Goal: Task Accomplishment & Management: Manage account settings

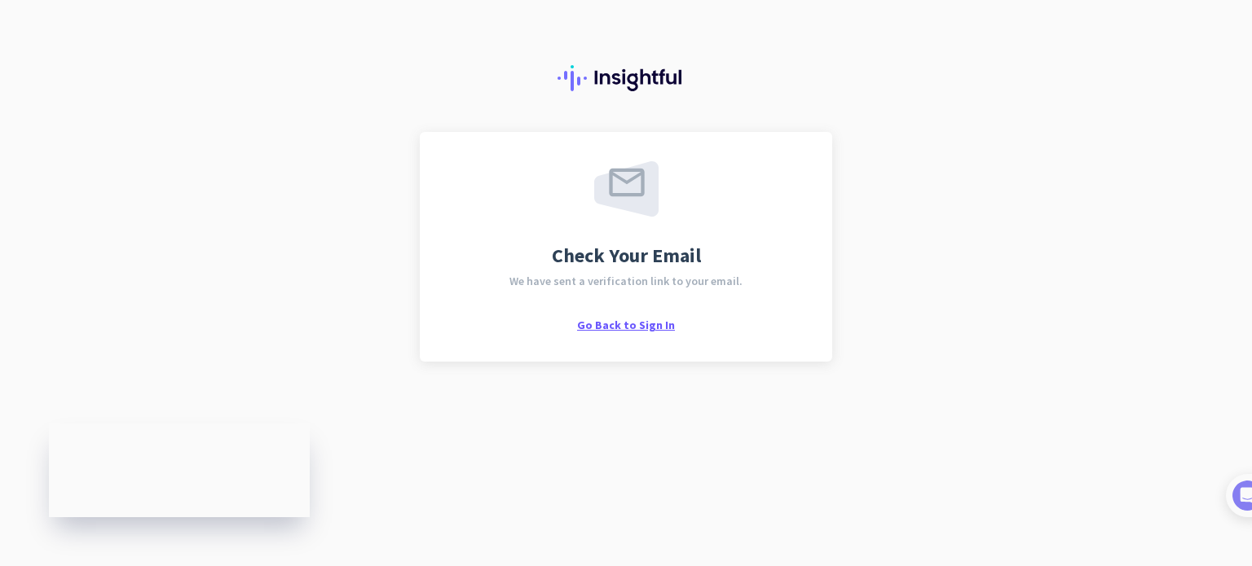
click at [627, 321] on span "Go Back to Sign In" at bounding box center [626, 325] width 98 height 15
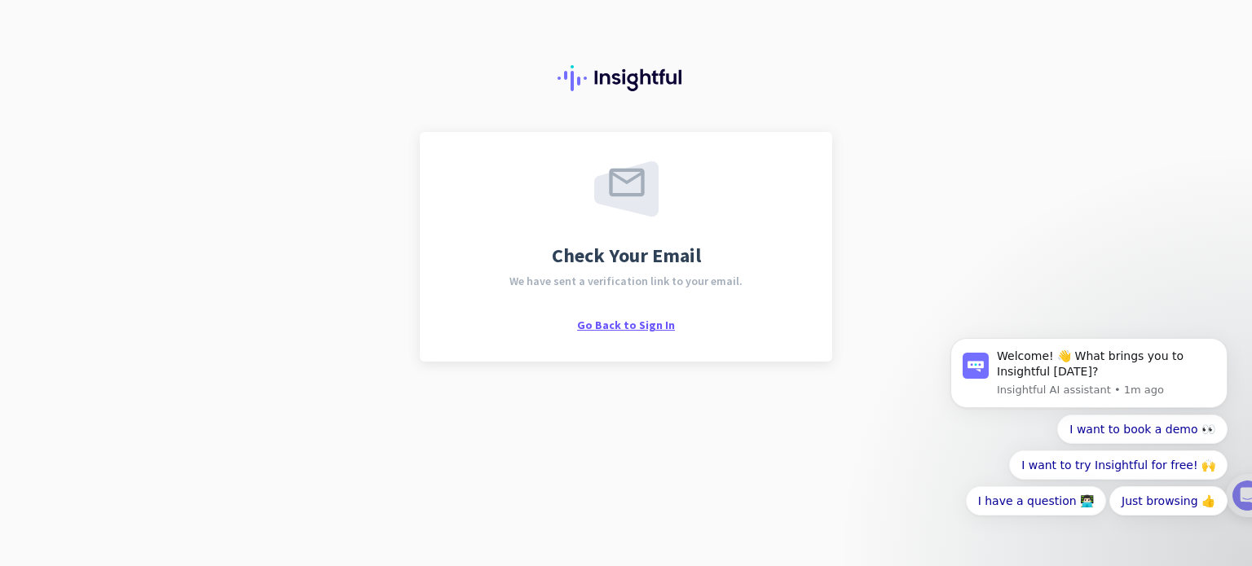
click at [633, 326] on span "Go Back to Sign In" at bounding box center [626, 325] width 98 height 15
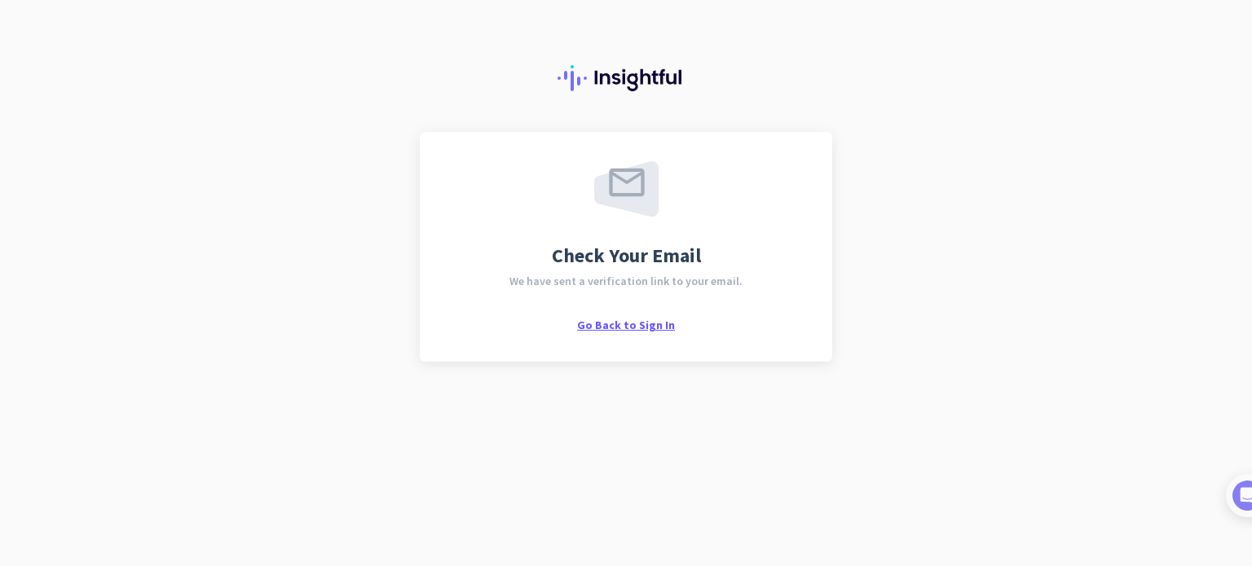
click at [642, 328] on span "Go Back to Sign In" at bounding box center [626, 325] width 98 height 15
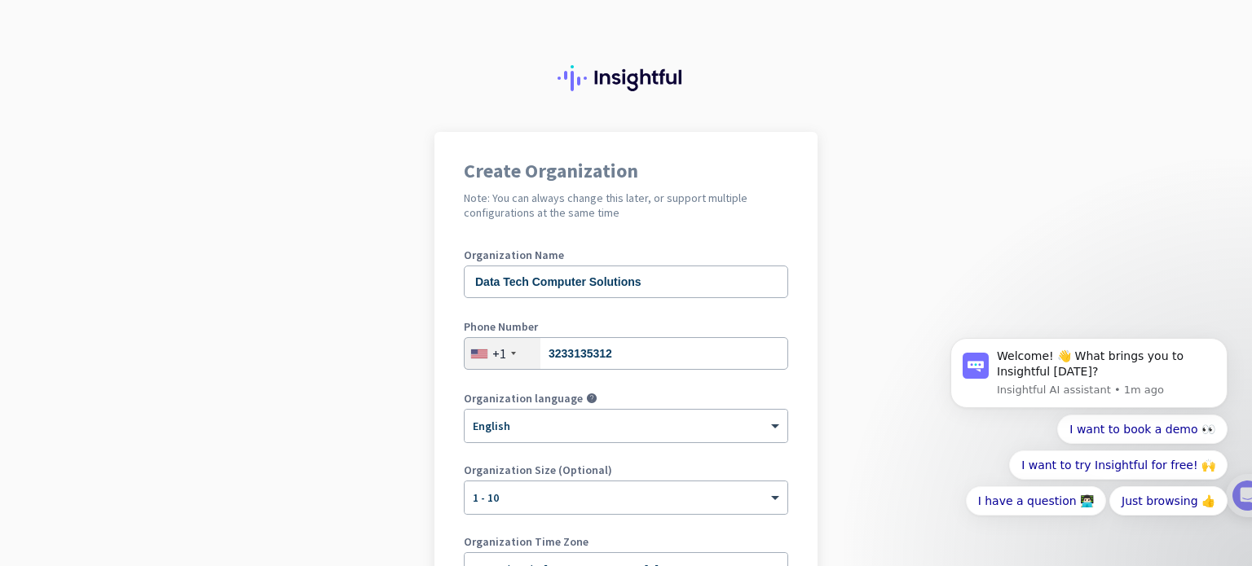
click at [894, 280] on app-onboarding-organization "Create Organization Note: You can always change this later, or support multiple…" at bounding box center [626, 485] width 1252 height 706
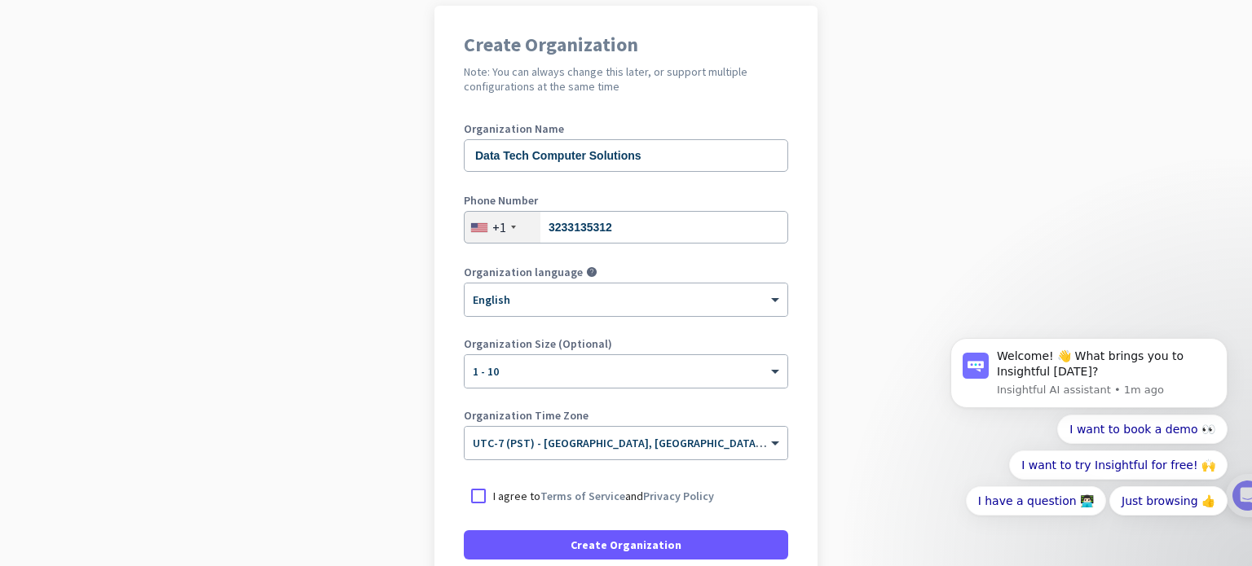
scroll to position [130, 0]
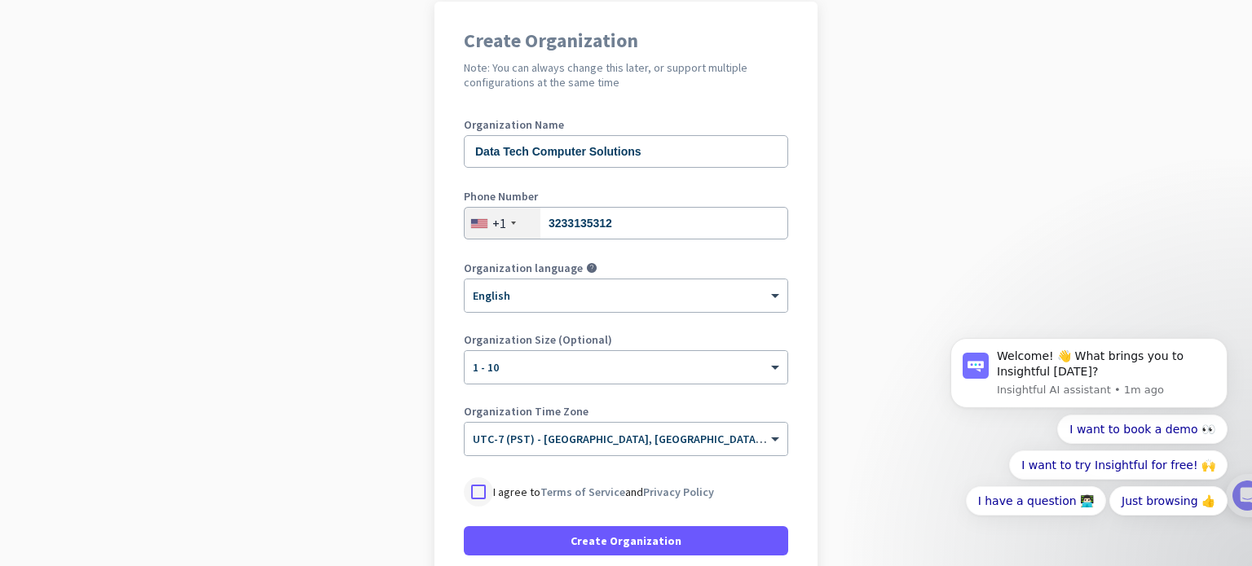
click at [478, 492] on div at bounding box center [478, 492] width 29 height 29
click at [957, 315] on div "Welcome! 👋 What brings you to Insightful today? Insightful AI assistant • 1m ag…" at bounding box center [1089, 414] width 300 height 204
click at [865, 406] on app-onboarding-organization "Create Organization Note: You can always change this later, or support multiple…" at bounding box center [626, 355] width 1252 height 706
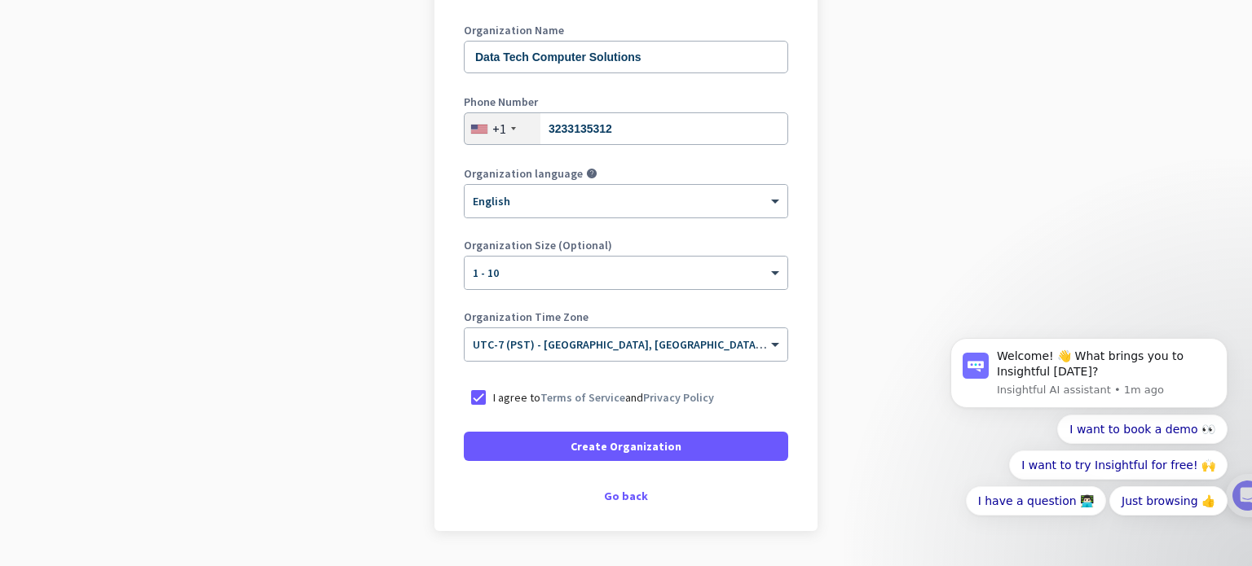
scroll to position [228, 0]
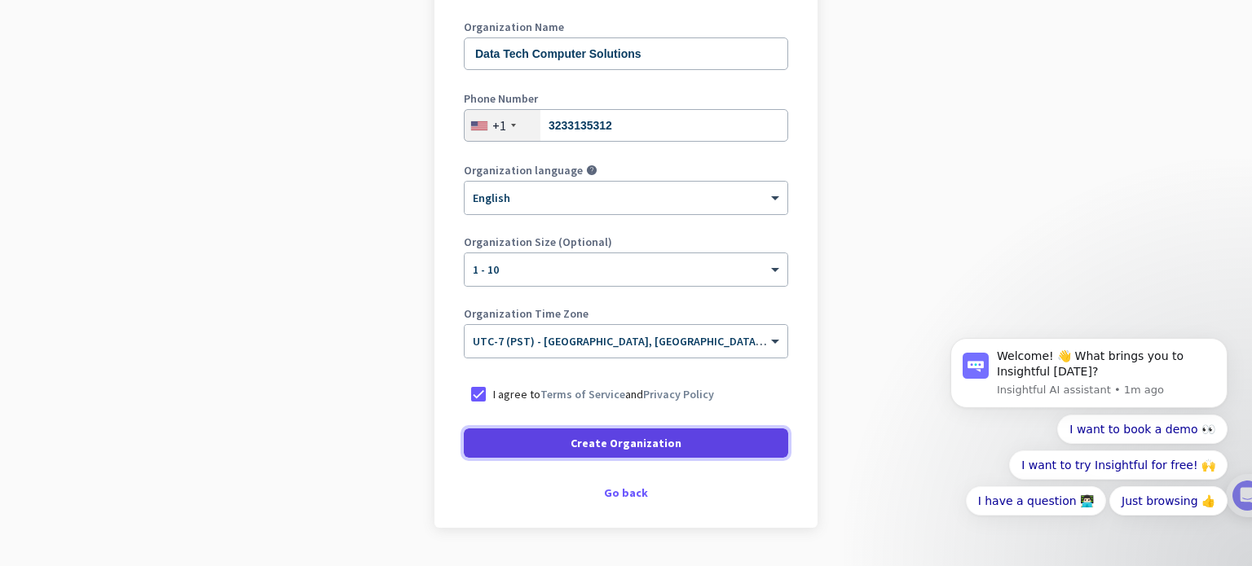
click at [542, 446] on span at bounding box center [626, 443] width 324 height 39
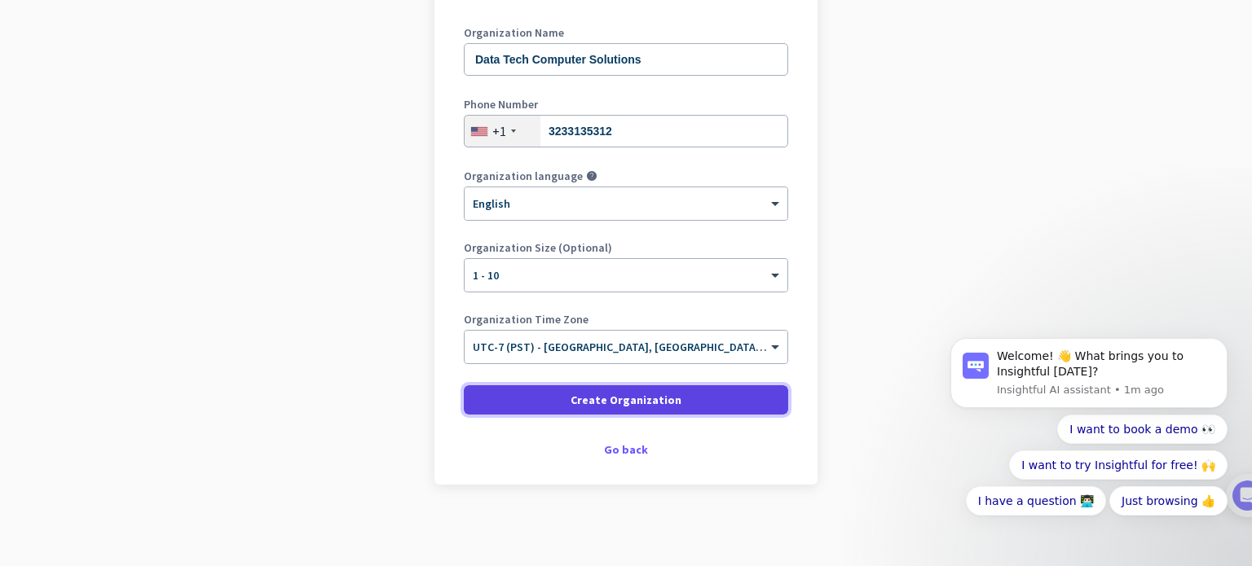
scroll to position [222, 0]
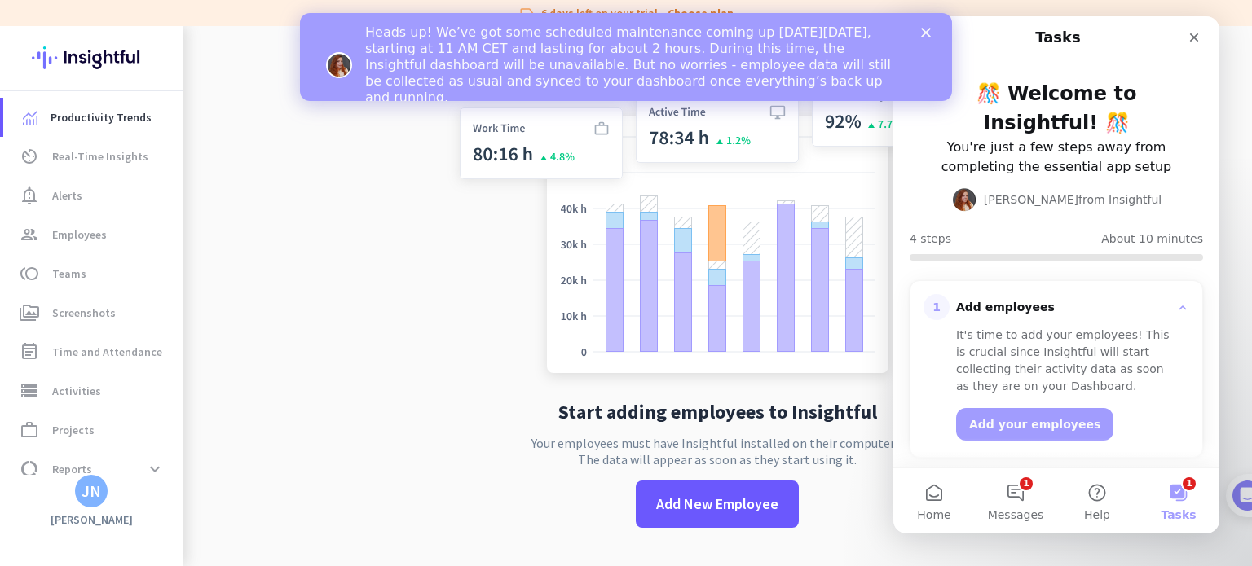
click at [931, 29] on div "Close" at bounding box center [929, 33] width 16 height 10
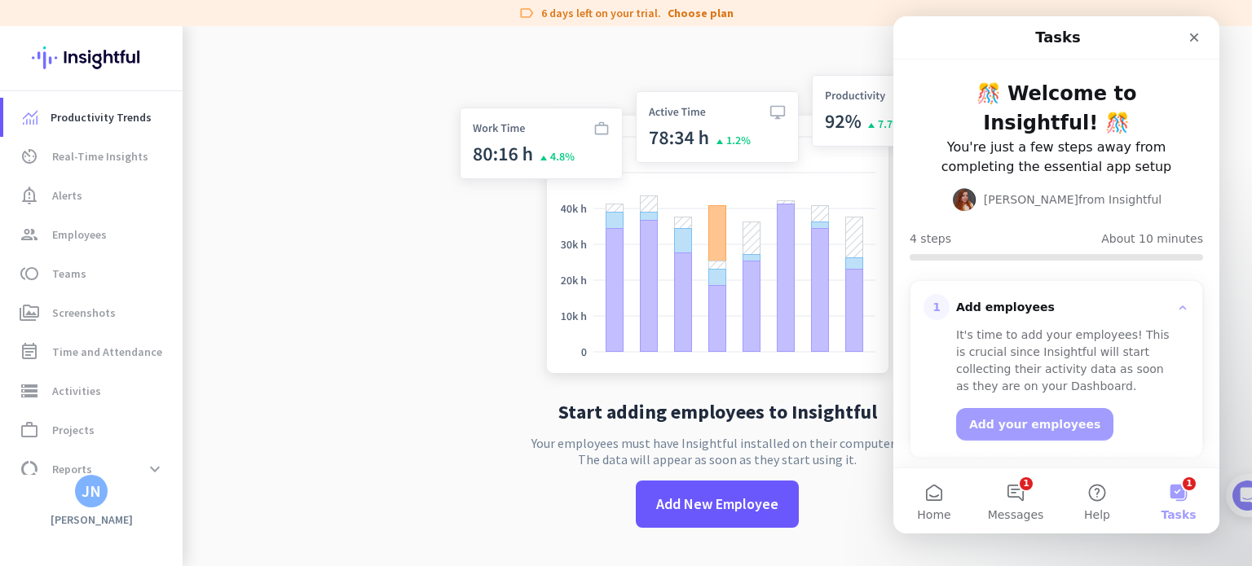
click at [931, 29] on div "Tasks" at bounding box center [1056, 37] width 305 height 29
click at [1015, 498] on button "1 Messages" at bounding box center [1015, 501] width 81 height 65
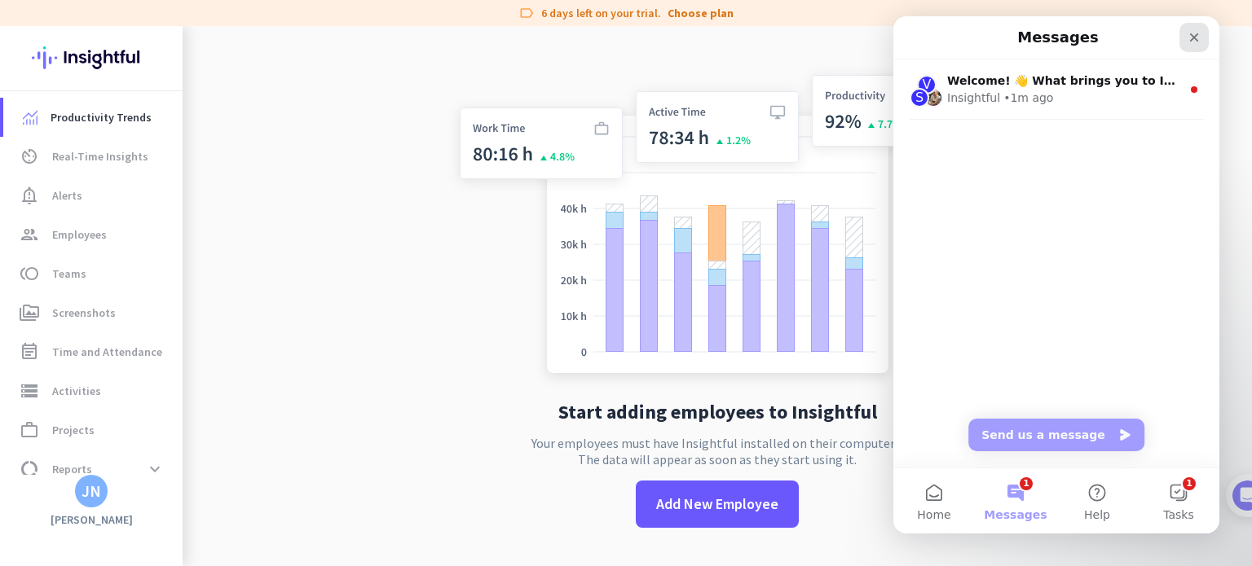
click at [1189, 41] on icon "Close" at bounding box center [1193, 37] width 13 height 13
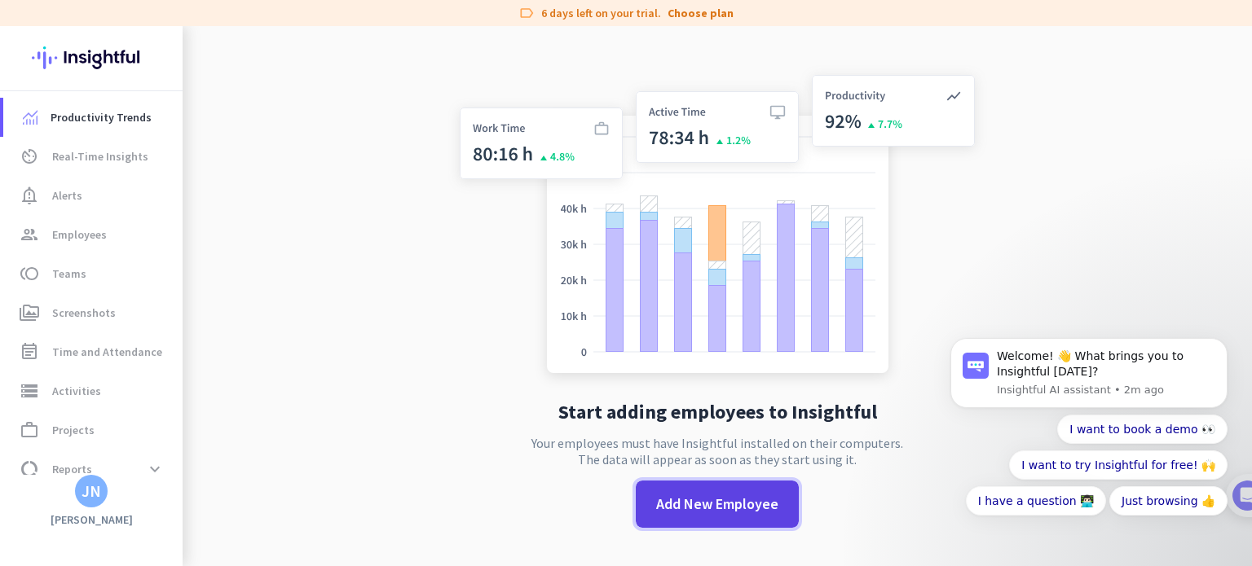
click at [677, 510] on span "Add New Employee" at bounding box center [717, 504] width 122 height 21
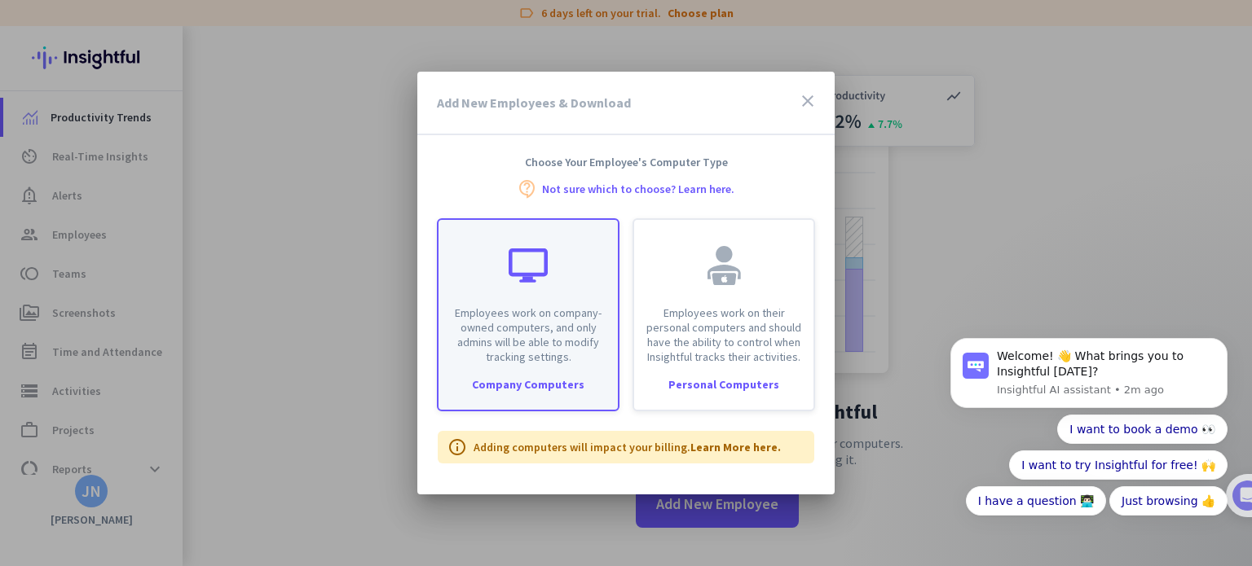
click at [588, 293] on div "Employees work on company-owned computers, and only admins will be able to modi…" at bounding box center [527, 292] width 179 height 144
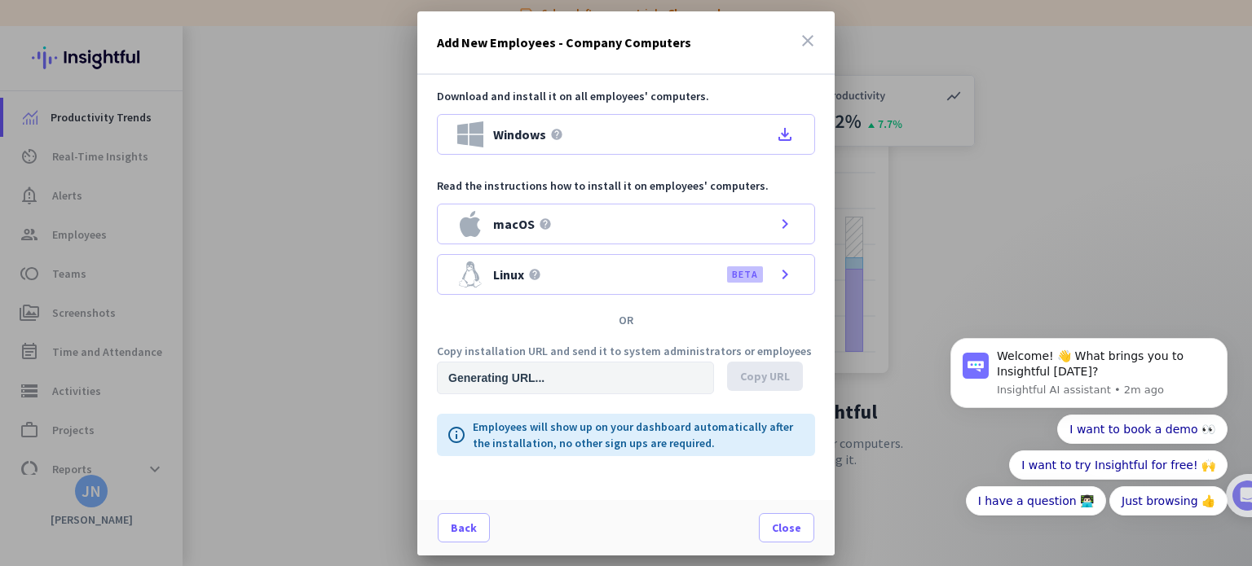
type input "https://app.insightful.io/#/installation/company?token=eyJhbGciOiJIUzI1NiIsInR5…"
click at [789, 539] on span at bounding box center [786, 527] width 54 height 39
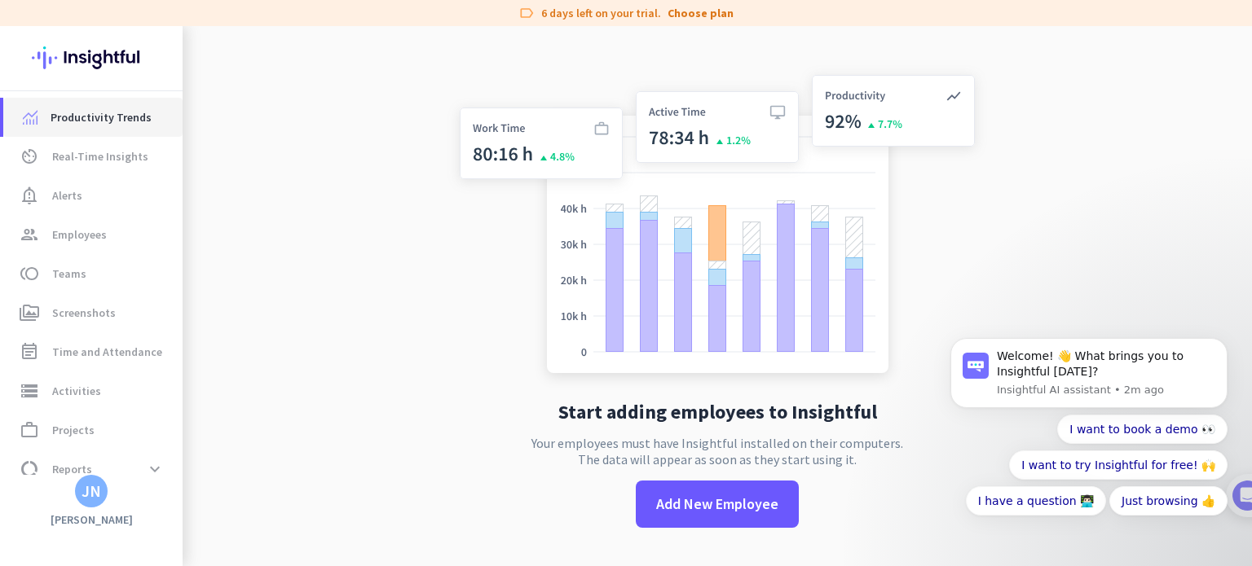
click at [116, 117] on span "Productivity Trends" at bounding box center [101, 118] width 101 height 20
click at [92, 161] on span "Real-Time Insights" at bounding box center [100, 157] width 96 height 20
click at [80, 232] on span "Employees" at bounding box center [79, 235] width 55 height 20
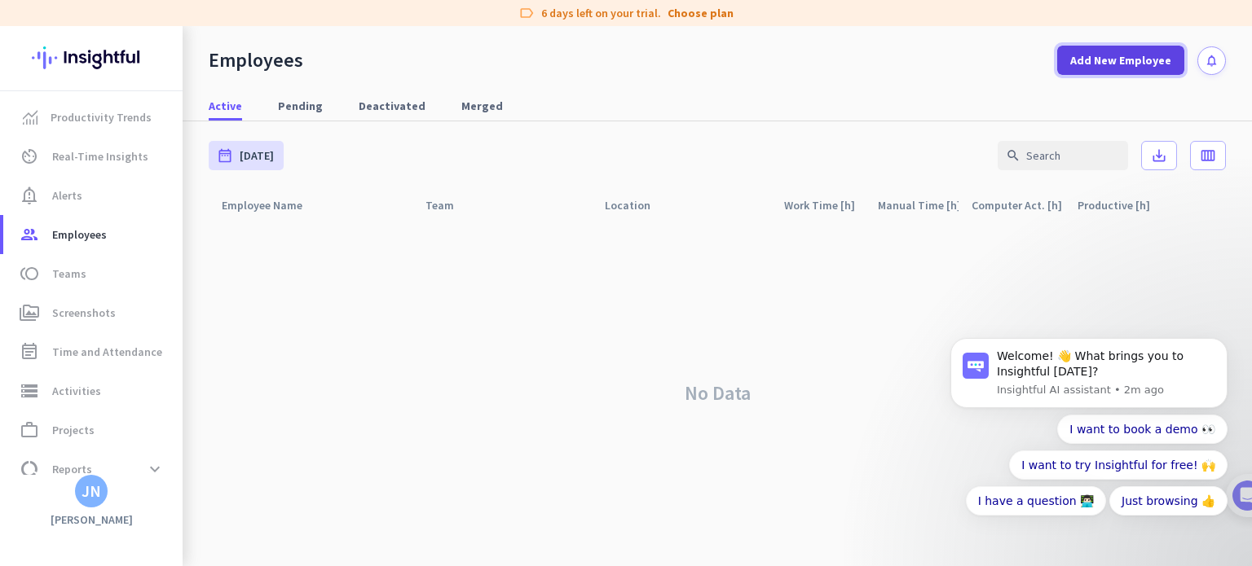
click at [1076, 62] on span "Add New Employee" at bounding box center [1120, 60] width 101 height 16
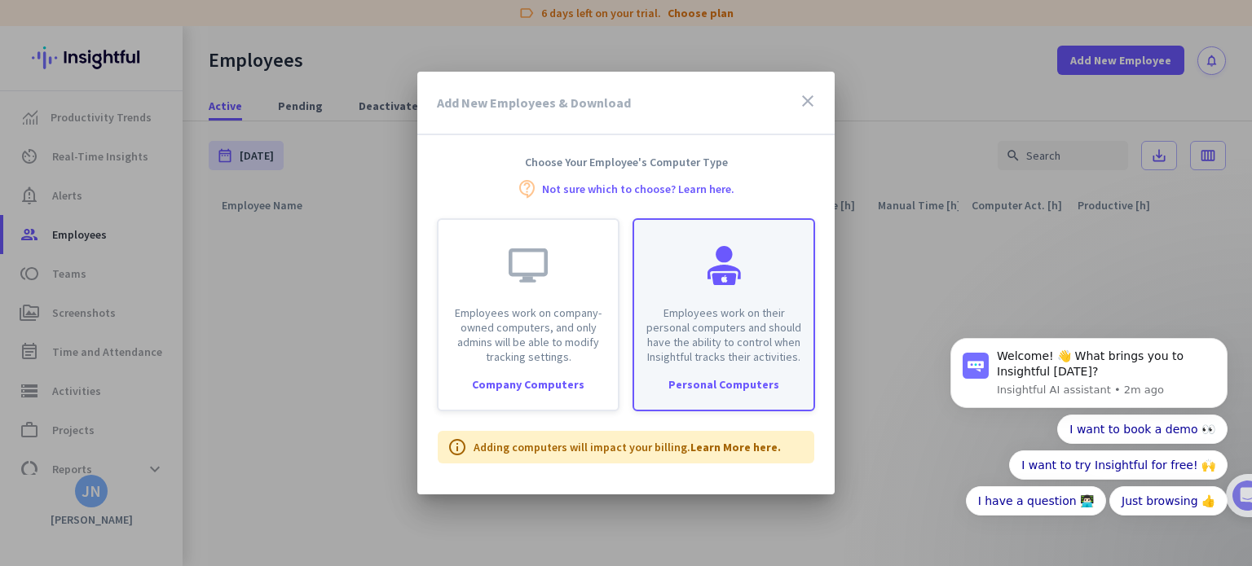
click at [709, 381] on div "Personal Computers" at bounding box center [723, 384] width 179 height 11
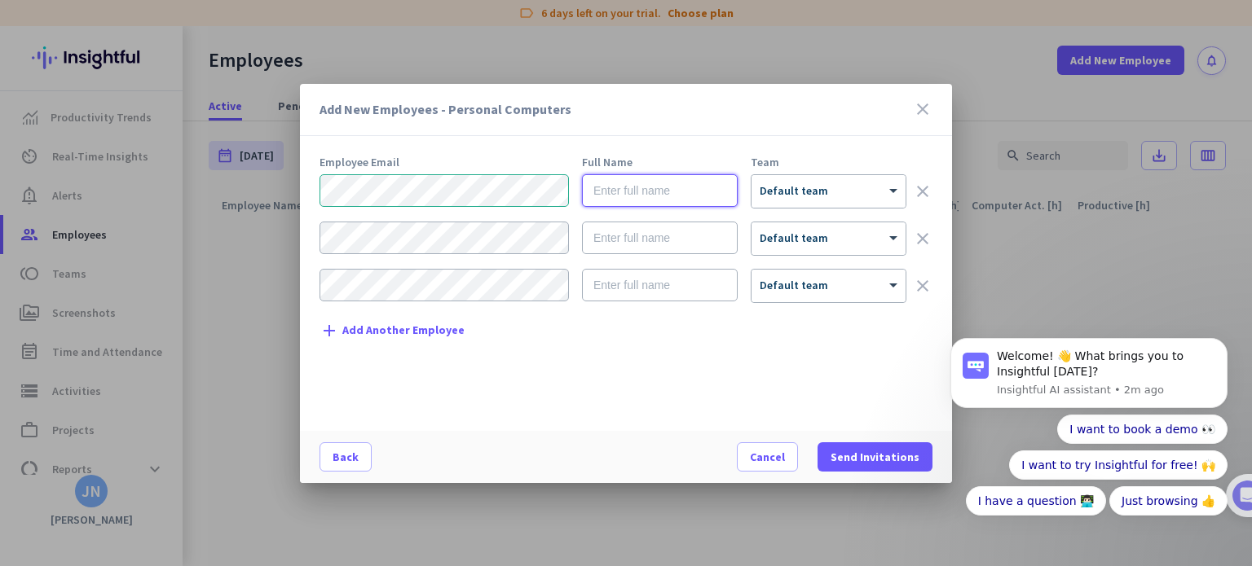
click at [654, 191] on input "text" at bounding box center [660, 190] width 156 height 33
type input "John Nieblas"
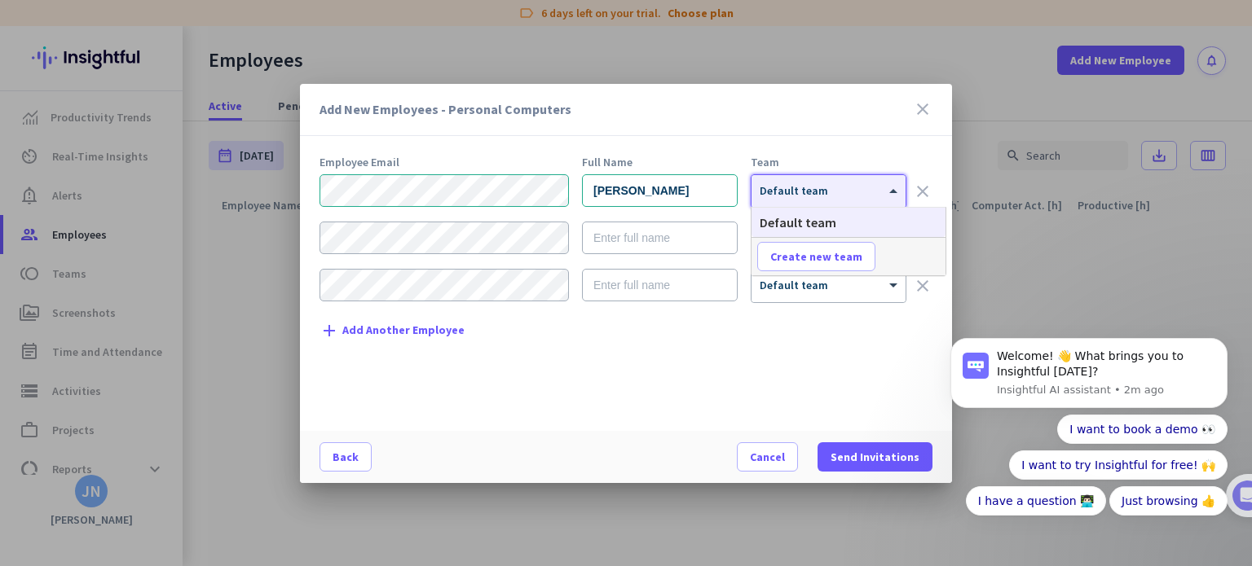
click at [885, 192] on span at bounding box center [895, 191] width 20 height 14
click at [847, 191] on div at bounding box center [828, 186] width 154 height 14
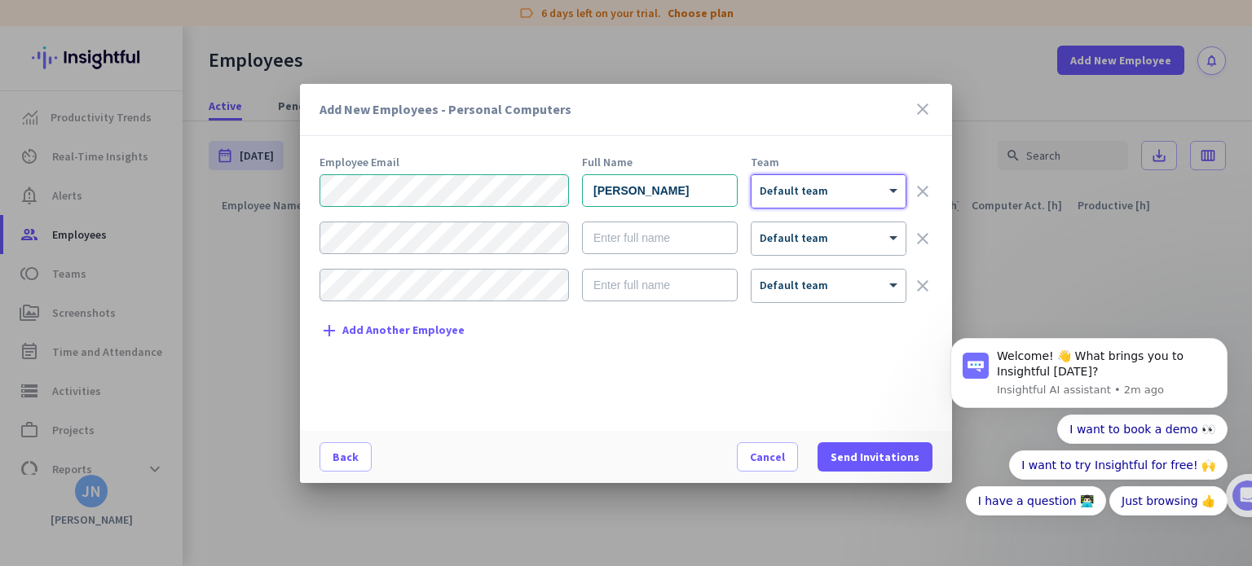
click at [847, 191] on div at bounding box center [828, 186] width 154 height 14
click at [628, 232] on input "text" at bounding box center [660, 238] width 156 height 33
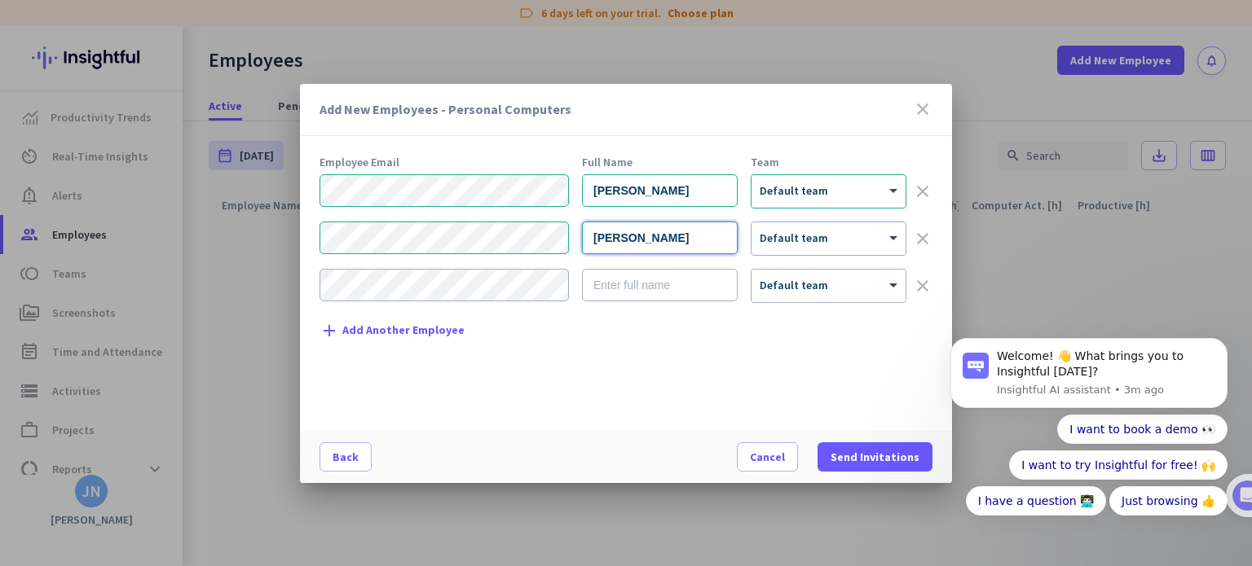
type input "John Nieblas"
click at [593, 354] on div "Employee Email Full Name Team John Nieblas × Default team clear John Nieblas × …" at bounding box center [632, 285] width 626 height 258
click at [843, 452] on span "Send Invitations" at bounding box center [874, 457] width 89 height 16
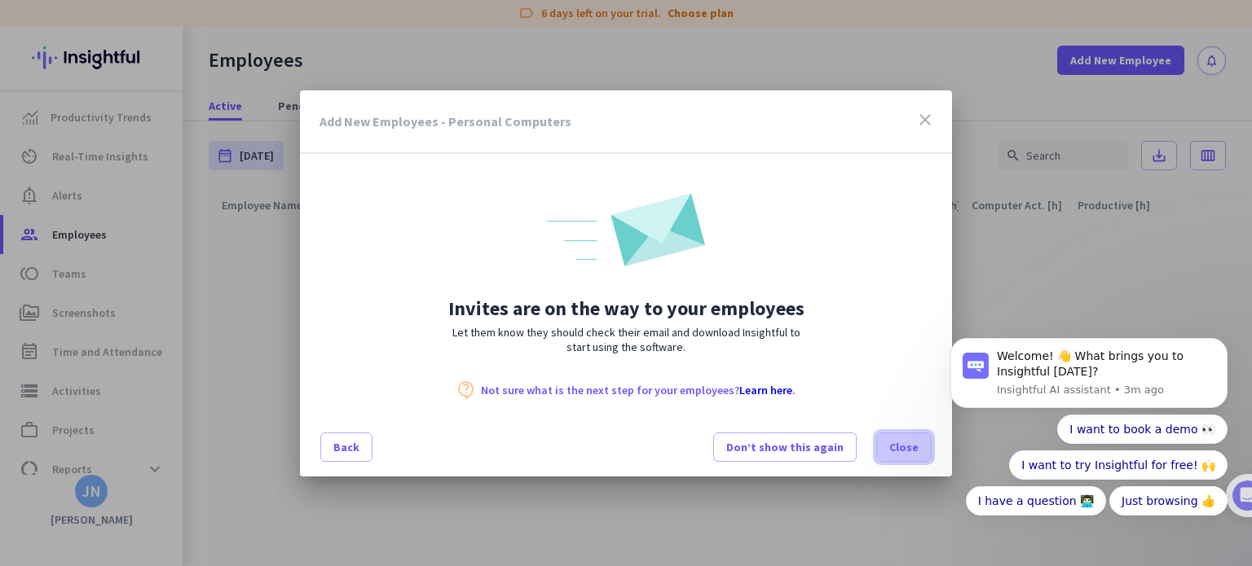
click at [914, 453] on span "Close" at bounding box center [903, 447] width 29 height 16
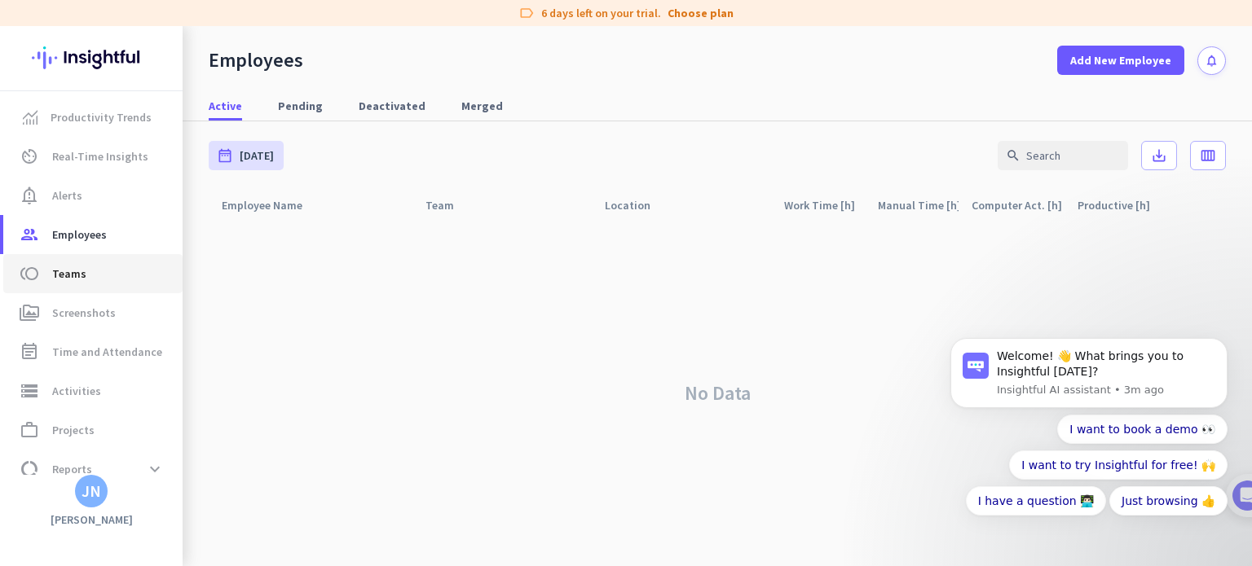
click at [80, 276] on span "Teams" at bounding box center [69, 274] width 34 height 20
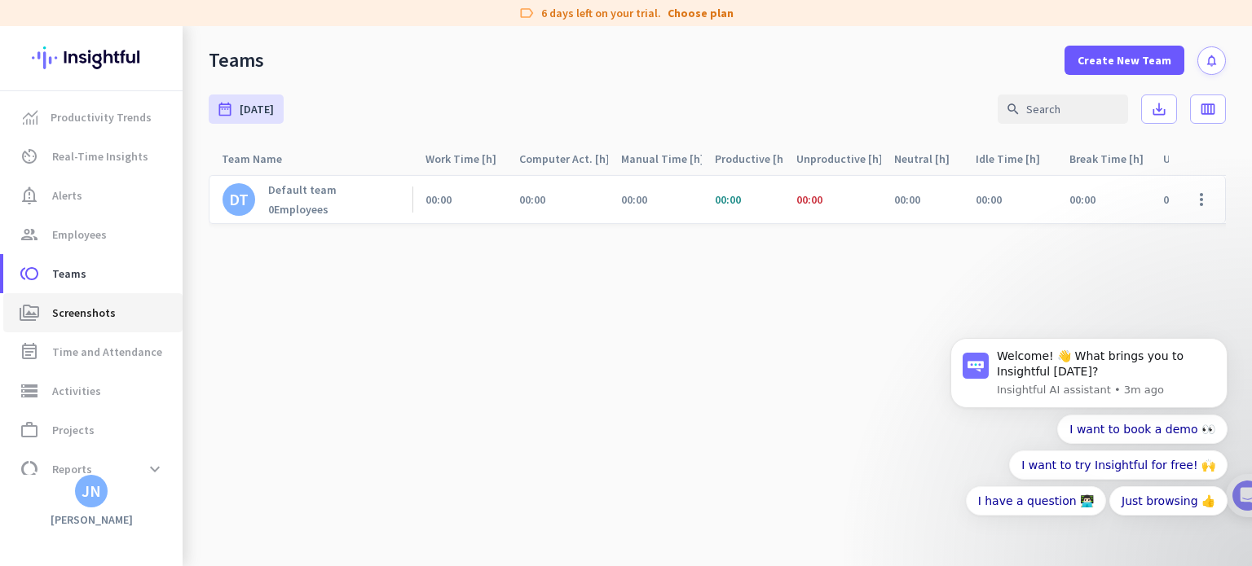
click at [88, 319] on span "Screenshots" at bounding box center [84, 313] width 64 height 20
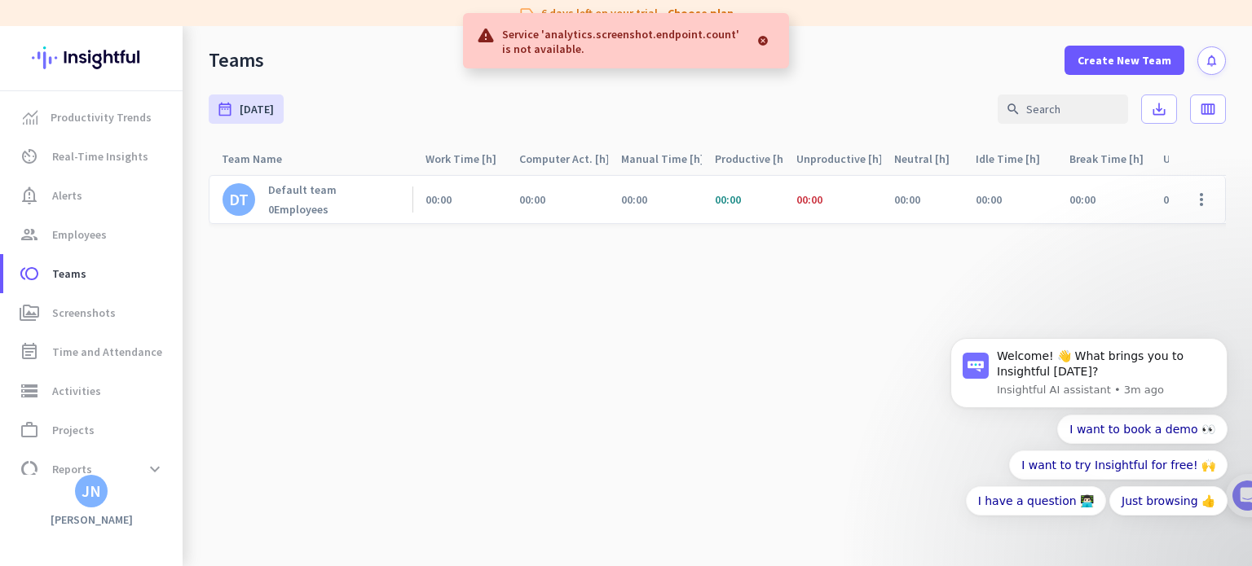
click at [764, 39] on div at bounding box center [763, 40] width 26 height 33
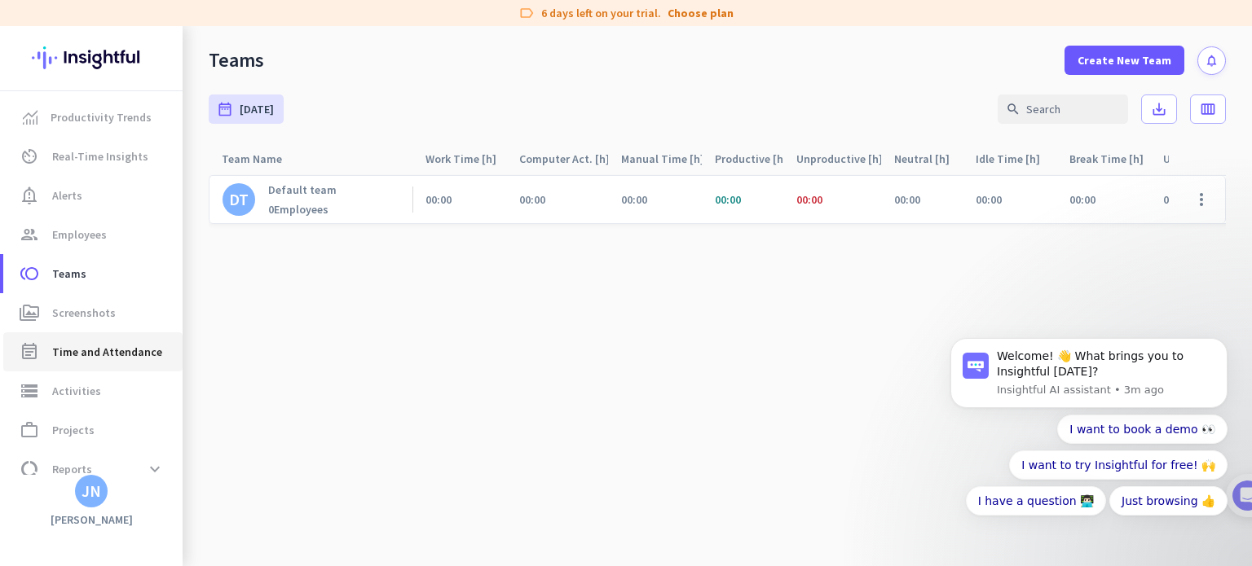
click at [153, 352] on span "Time and Attendance" at bounding box center [107, 352] width 110 height 20
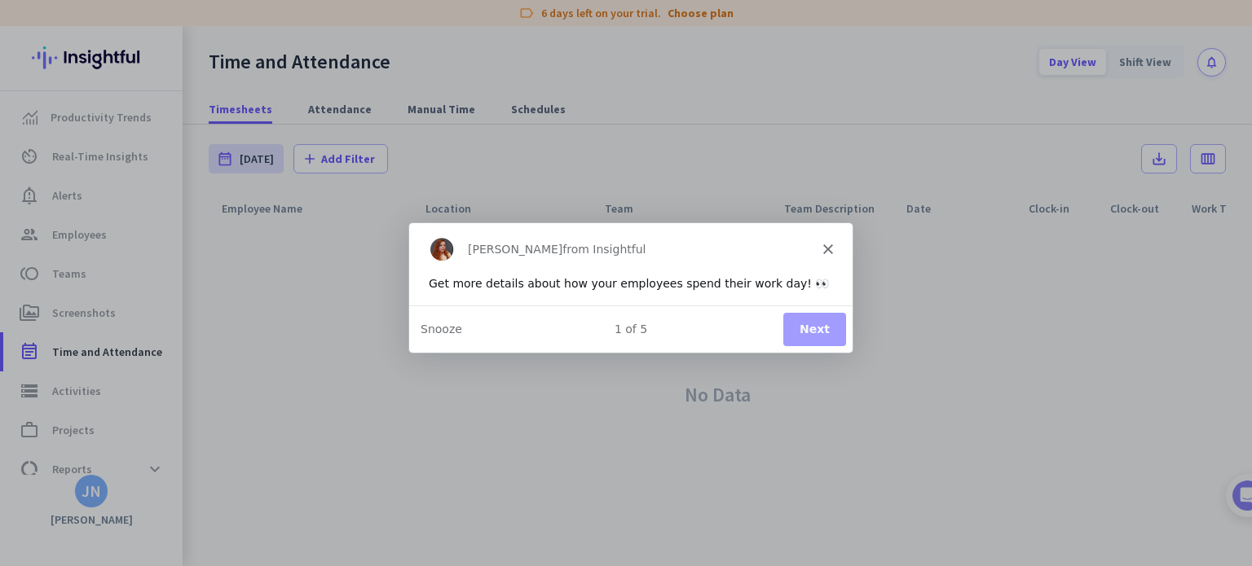
click at [829, 251] on polygon "Close" at bounding box center [827, 249] width 10 height 10
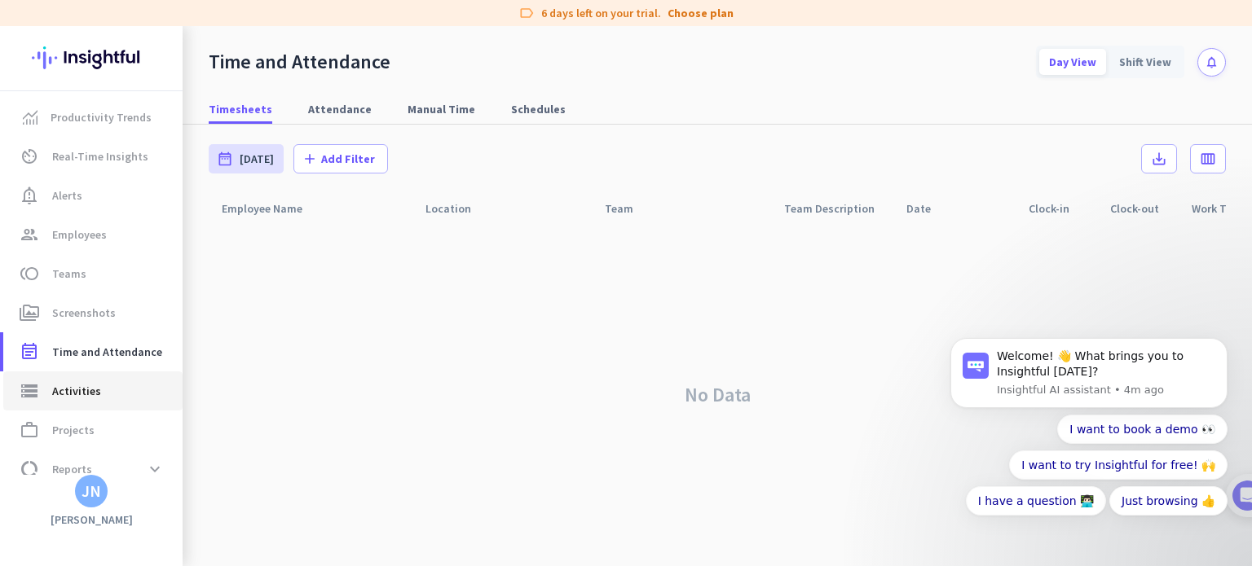
click at [72, 389] on span "Activities" at bounding box center [76, 391] width 49 height 20
click at [1072, 55] on div "Day View" at bounding box center [1072, 62] width 67 height 26
click at [1072, 60] on div "Day View" at bounding box center [1072, 62] width 67 height 26
click at [84, 436] on span "Projects" at bounding box center [73, 430] width 42 height 20
type input "Sat, Aug 16 - Sat, Aug 16"
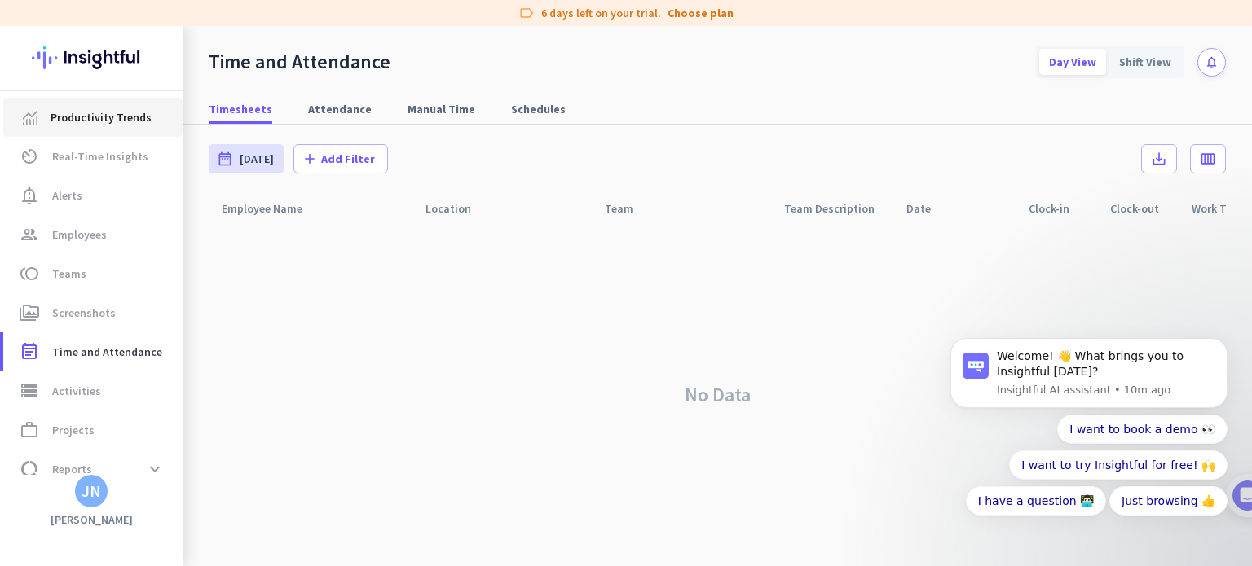
click at [89, 121] on span "Productivity Trends" at bounding box center [101, 118] width 101 height 20
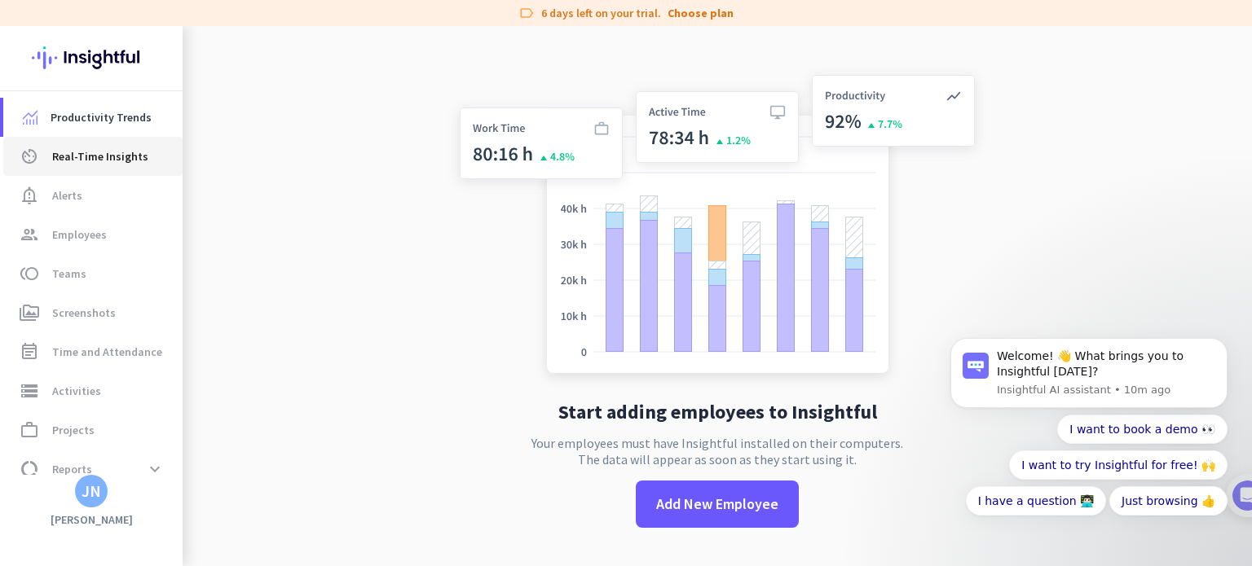
click at [83, 161] on span "Real-Time Insights" at bounding box center [100, 157] width 96 height 20
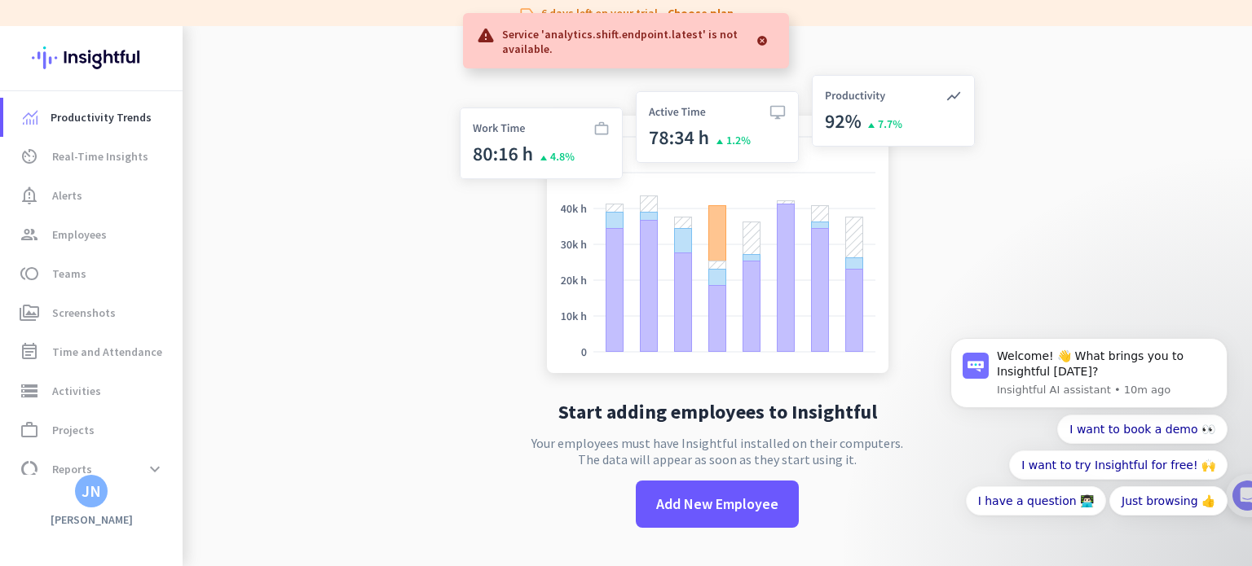
click at [761, 43] on div at bounding box center [761, 40] width 29 height 33
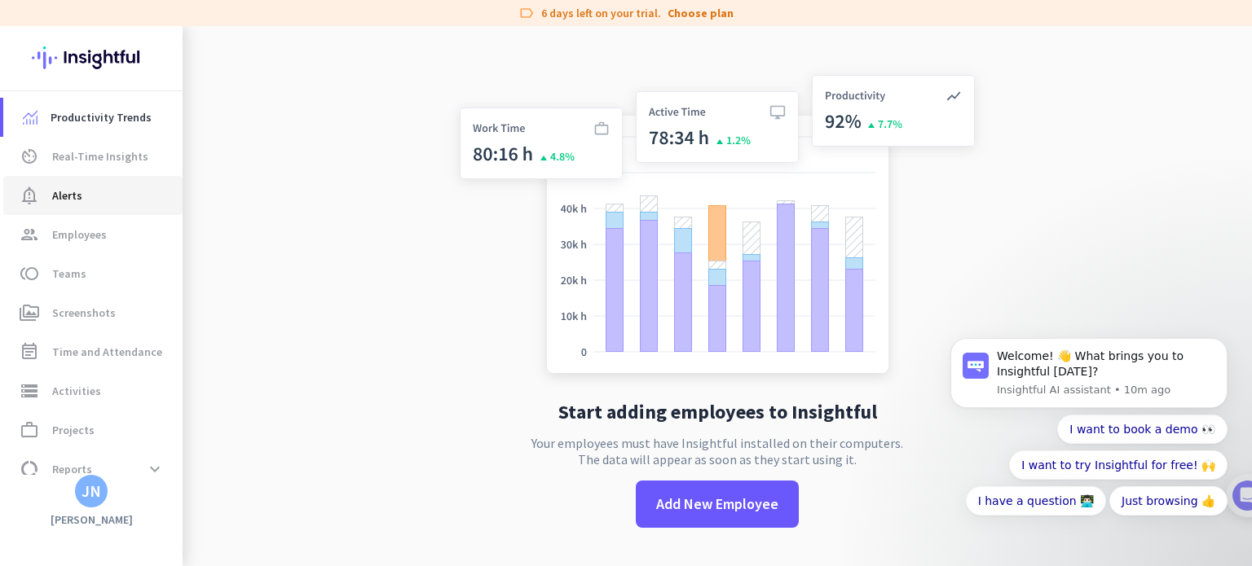
click at [86, 192] on span "notification_important Alerts" at bounding box center [92, 196] width 153 height 20
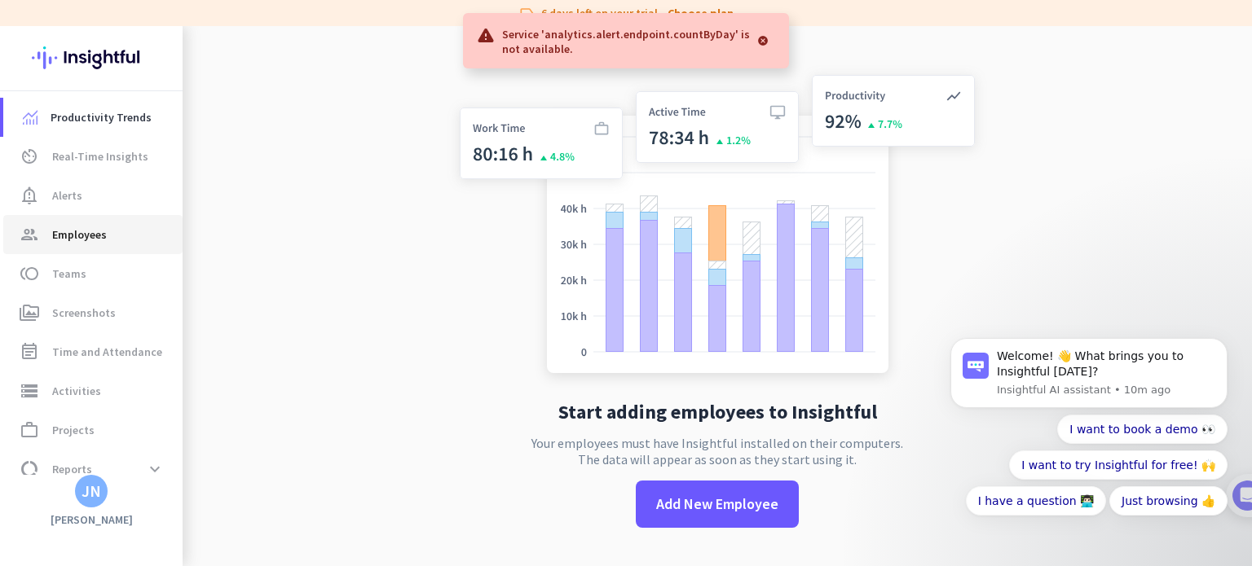
click at [99, 233] on span "Employees" at bounding box center [79, 235] width 55 height 20
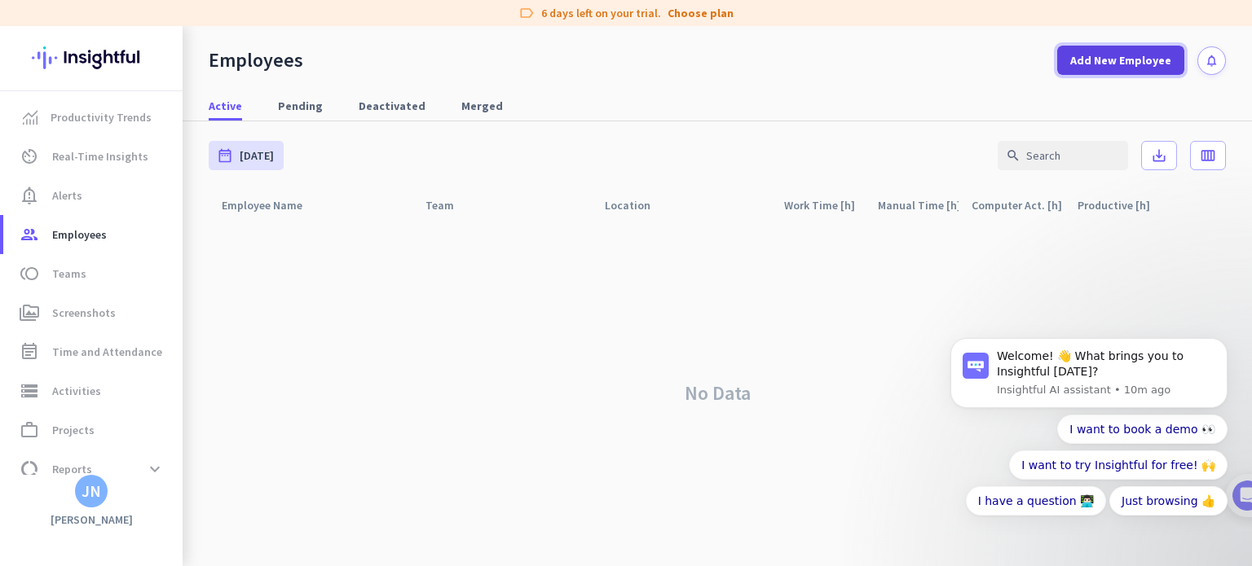
click at [1081, 54] on span "Add New Employee" at bounding box center [1120, 60] width 101 height 16
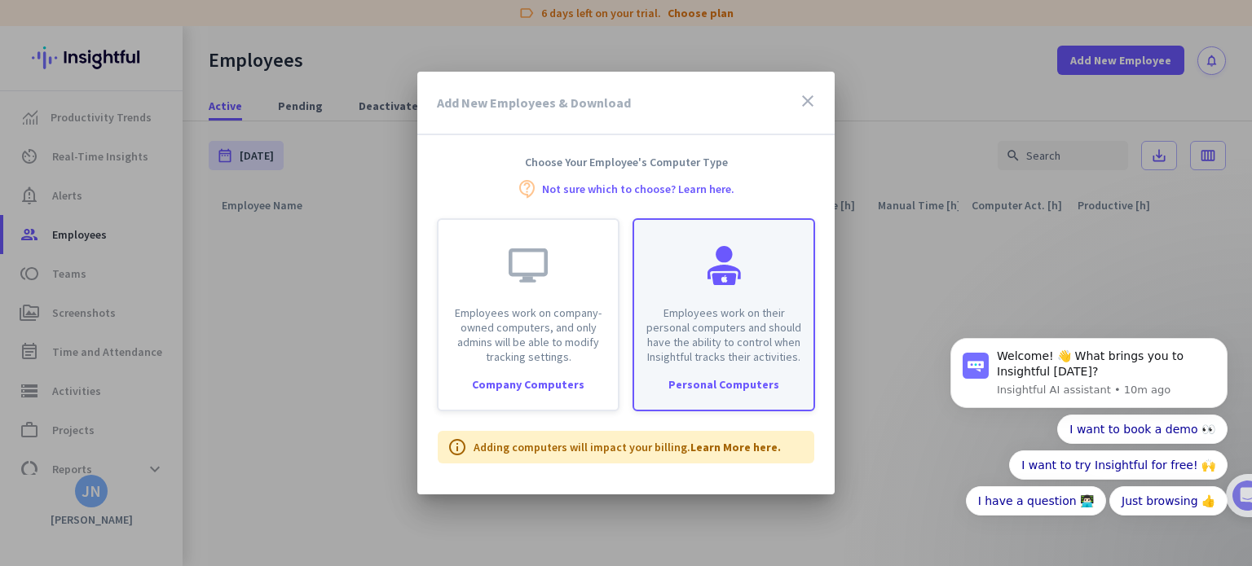
click at [718, 385] on div "Personal Computers" at bounding box center [723, 384] width 179 height 11
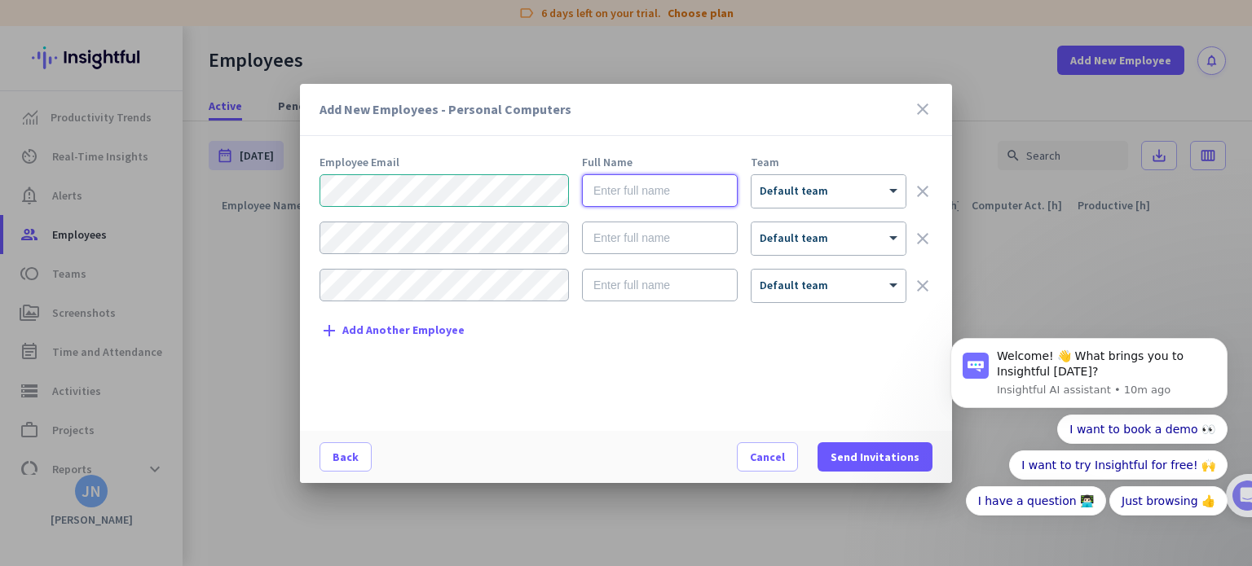
click at [623, 191] on input "text" at bounding box center [660, 190] width 156 height 33
type input "j"
type input "John"
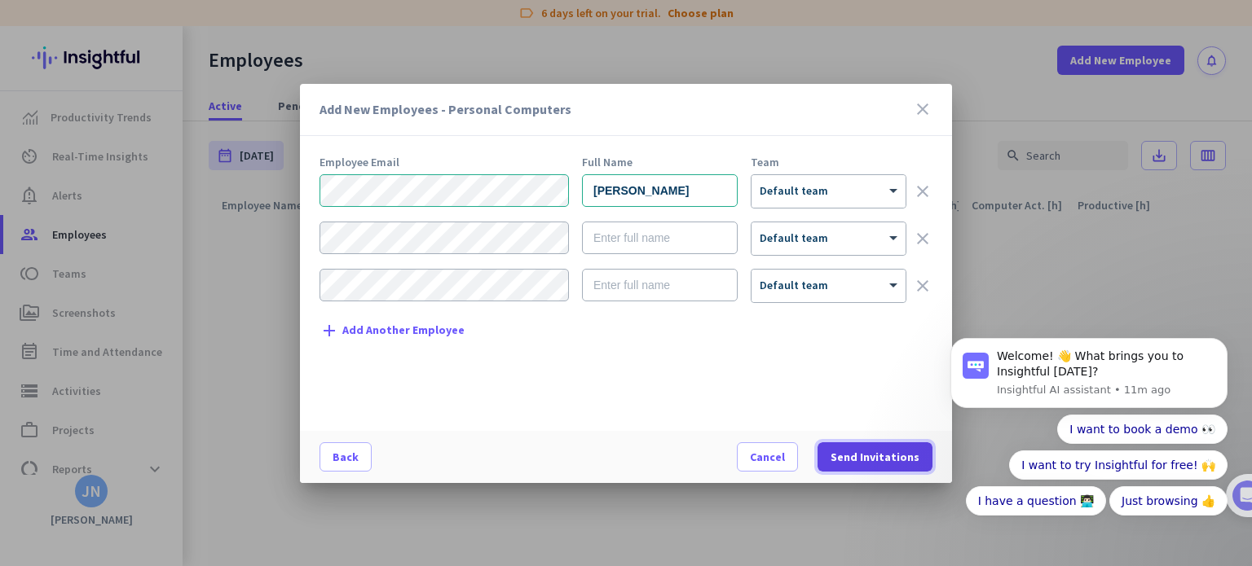
click at [892, 464] on span "Send Invitations" at bounding box center [874, 457] width 89 height 16
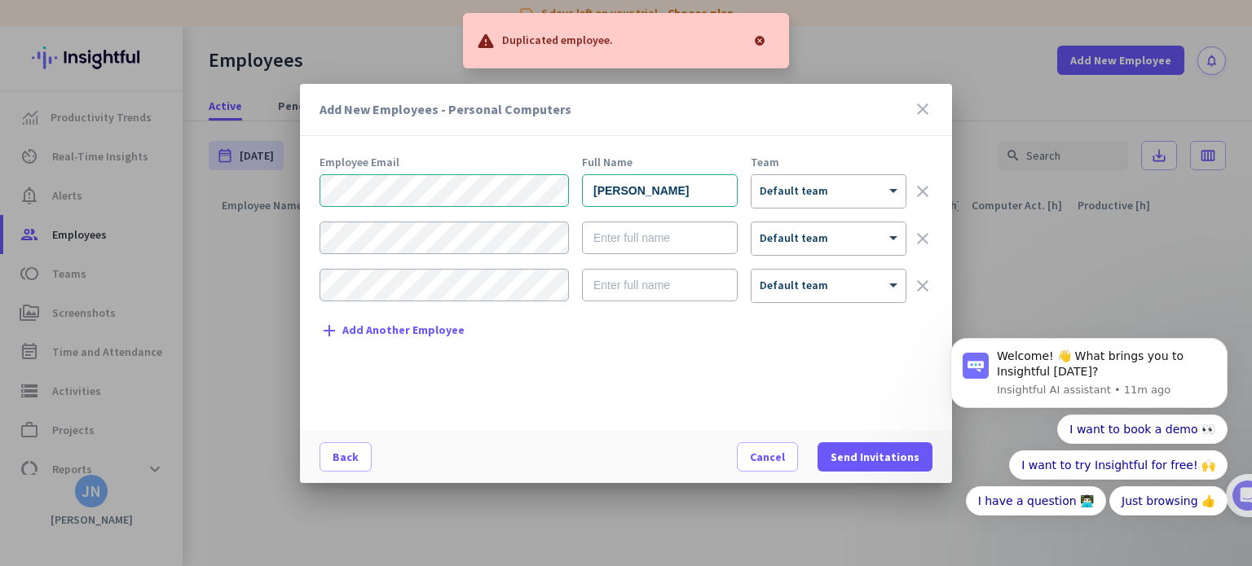
click at [759, 41] on div at bounding box center [759, 40] width 33 height 33
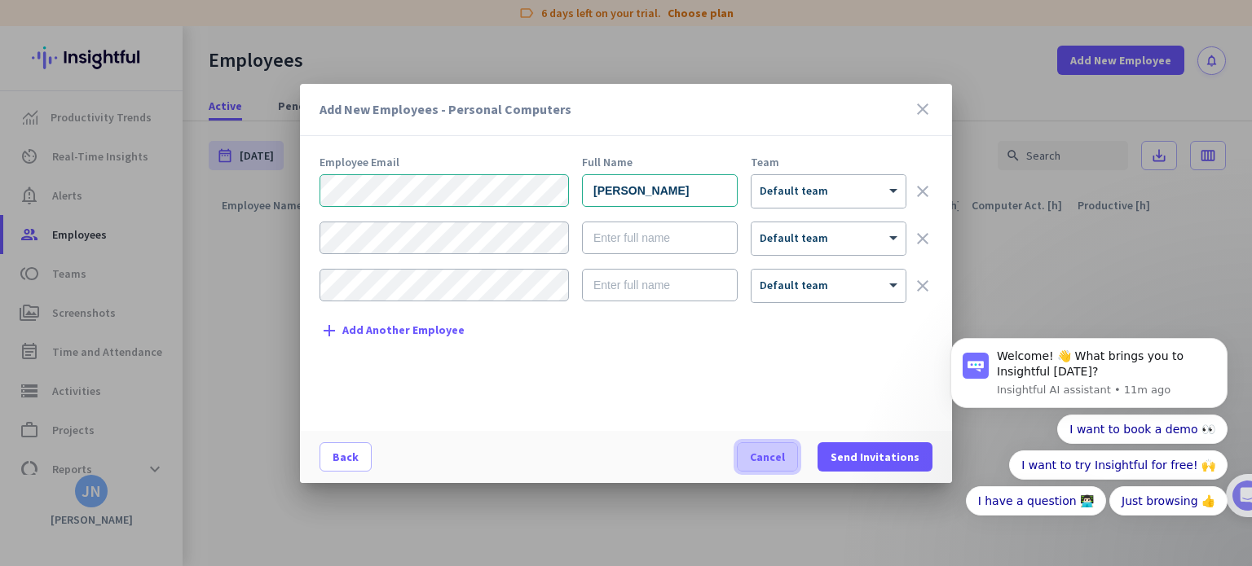
click at [797, 464] on span "button" at bounding box center [766, 457] width 59 height 39
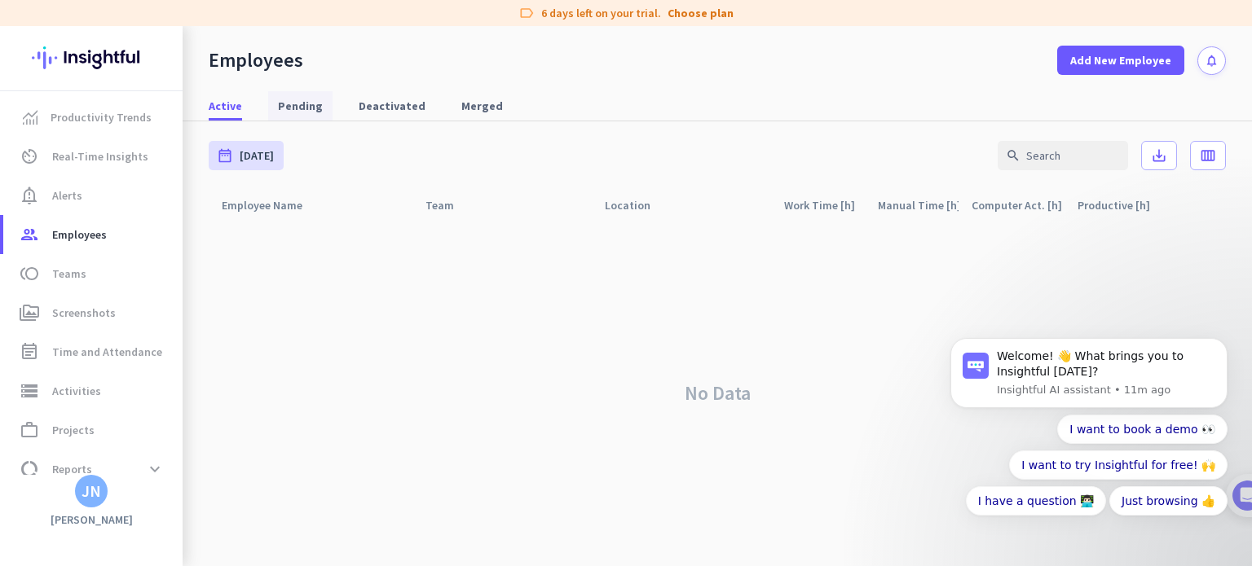
click at [305, 95] on span "Pending" at bounding box center [300, 105] width 45 height 29
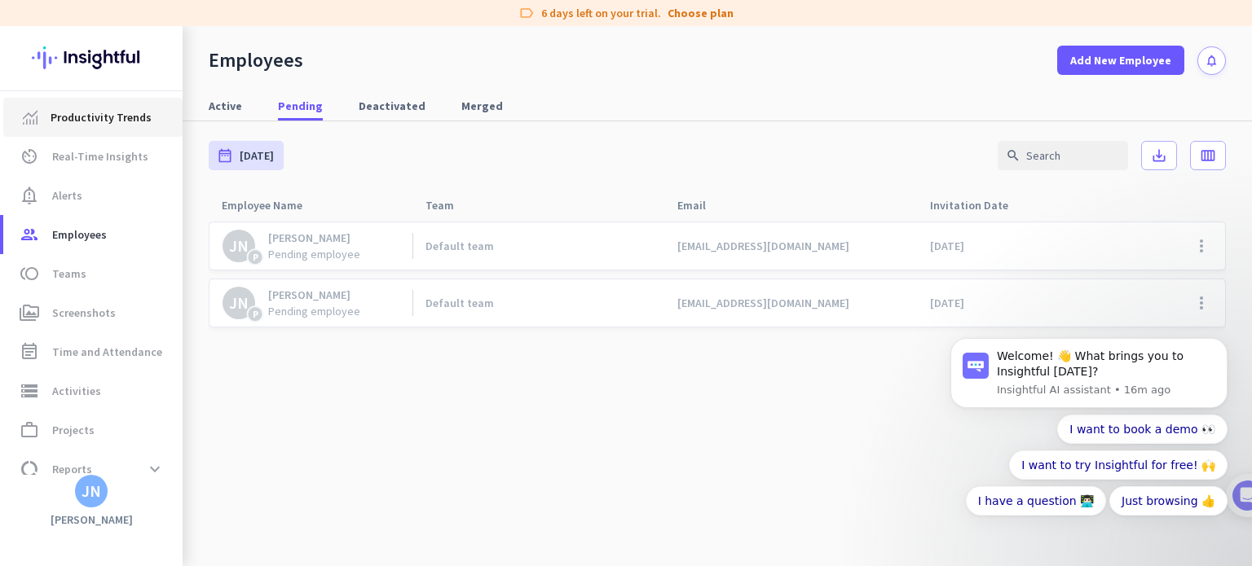
click at [135, 111] on span "Productivity Trends" at bounding box center [101, 118] width 101 height 20
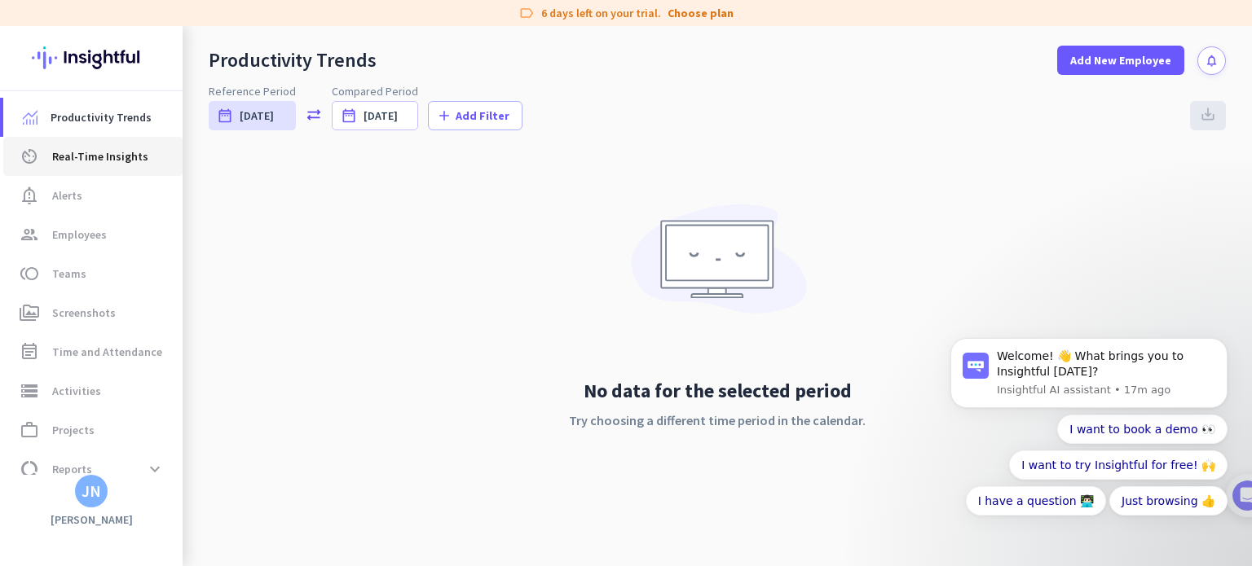
click at [130, 152] on span "Real-Time Insights" at bounding box center [100, 157] width 96 height 20
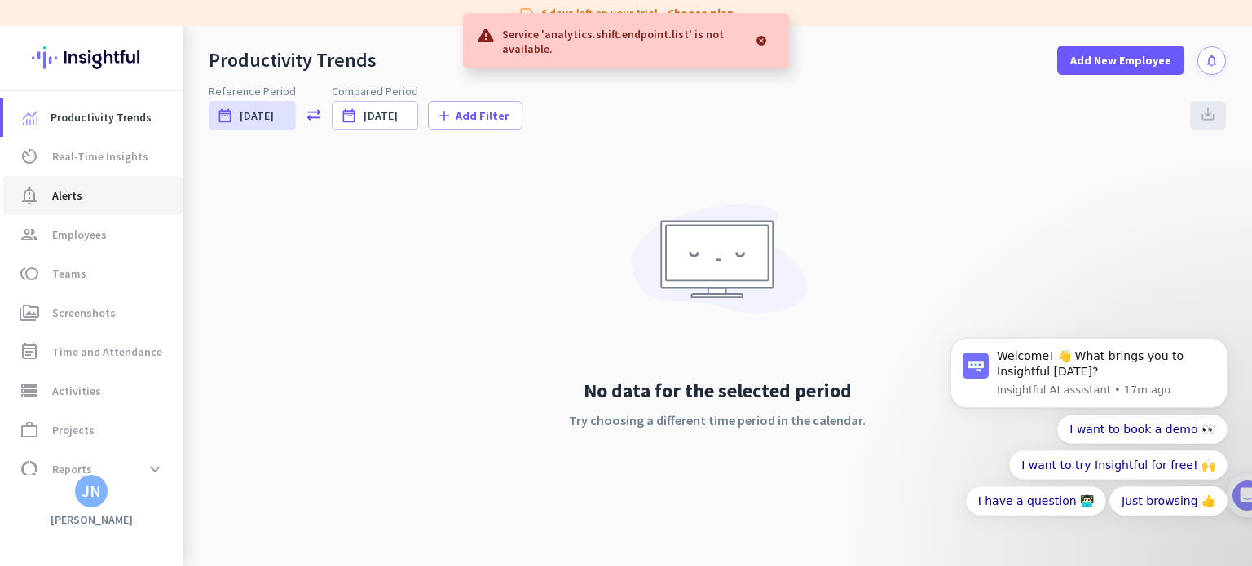
click at [99, 196] on span "notification_important Alerts" at bounding box center [92, 196] width 153 height 20
click at [88, 231] on span "Employees" at bounding box center [79, 235] width 55 height 20
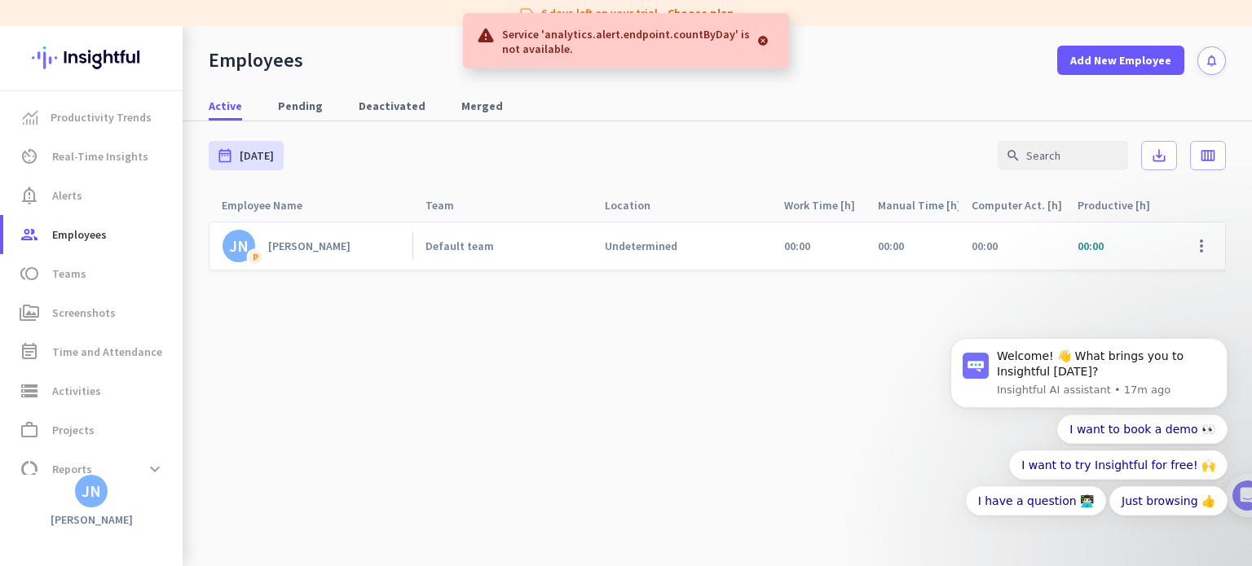
click at [280, 253] on div "John Nieblas" at bounding box center [309, 246] width 82 height 15
click at [1205, 250] on body "Welcome! 👋 What brings you to Insightful today? Insightful AI assistant • 17m a…" at bounding box center [1088, 386] width 313 height 331
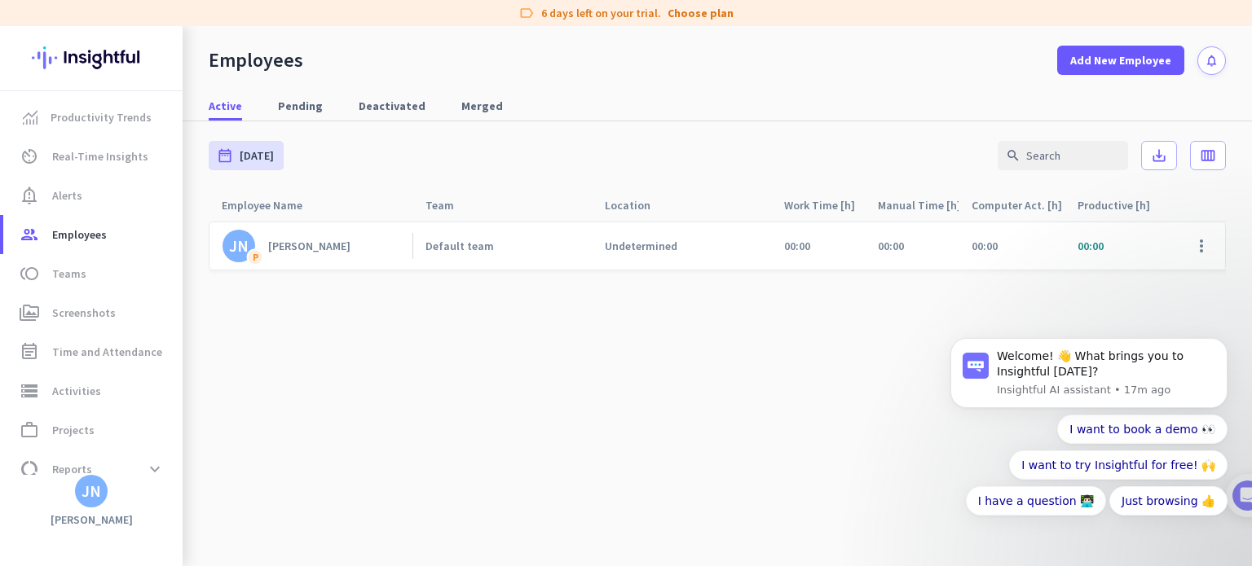
click at [1212, 246] on body "Welcome! 👋 What brings you to Insightful today? Insightful AI assistant • 17m a…" at bounding box center [1088, 386] width 313 height 331
click at [59, 282] on span "Teams" at bounding box center [69, 274] width 34 height 20
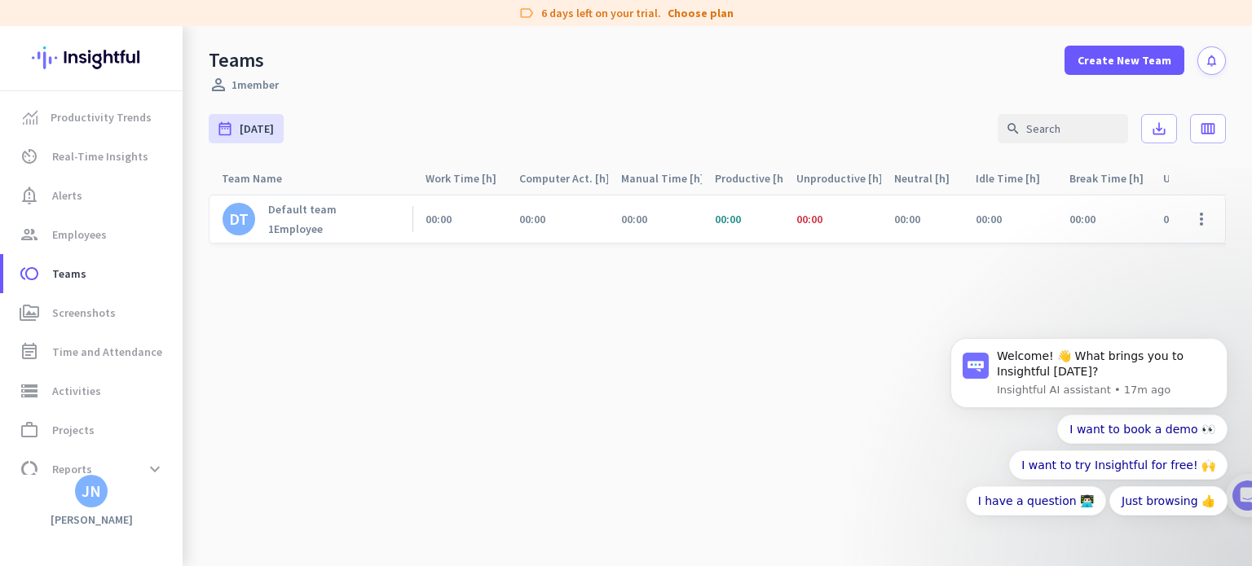
click at [262, 222] on link "DT Default team 1 Employee" at bounding box center [279, 219] width 114 height 34
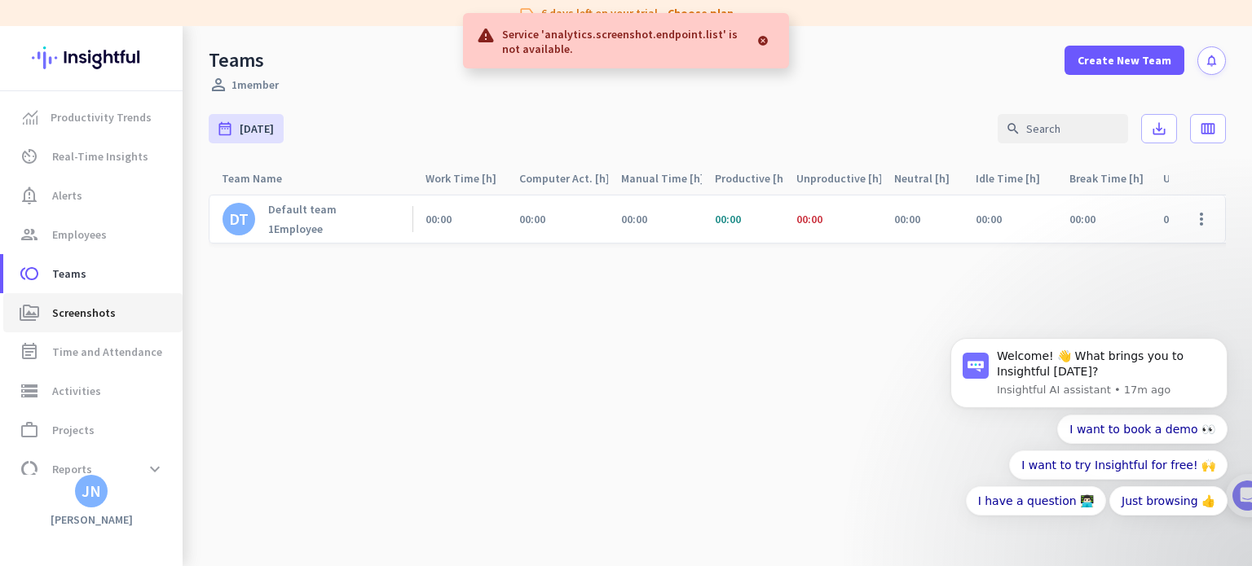
click at [125, 313] on span "perm_media Screenshots" at bounding box center [92, 313] width 153 height 20
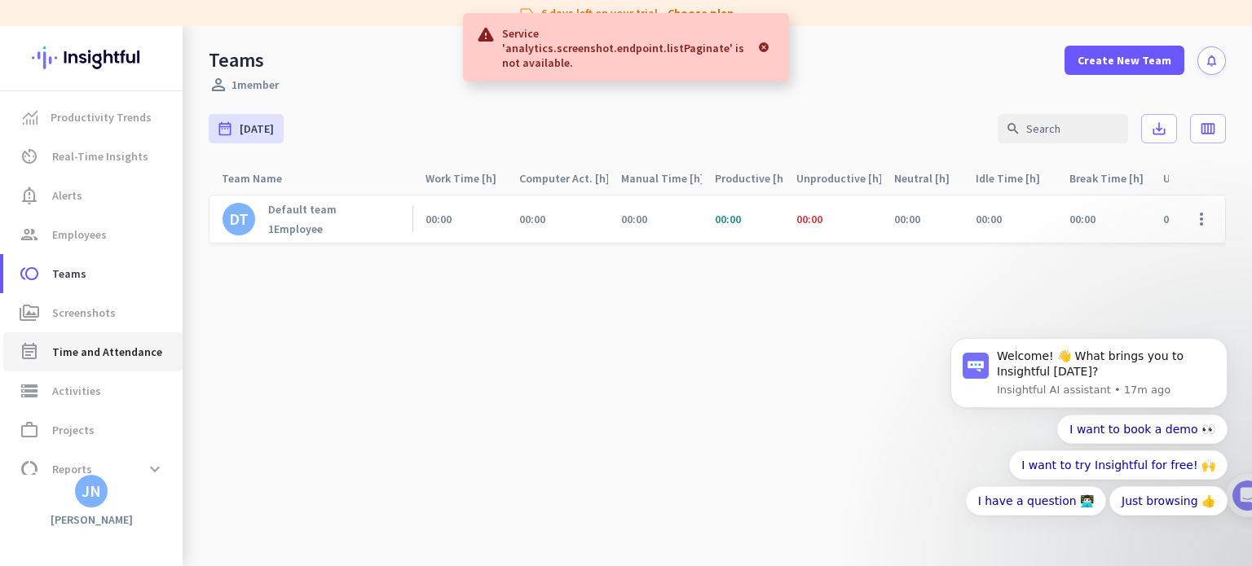
click at [106, 348] on span "Time and Attendance" at bounding box center [107, 352] width 110 height 20
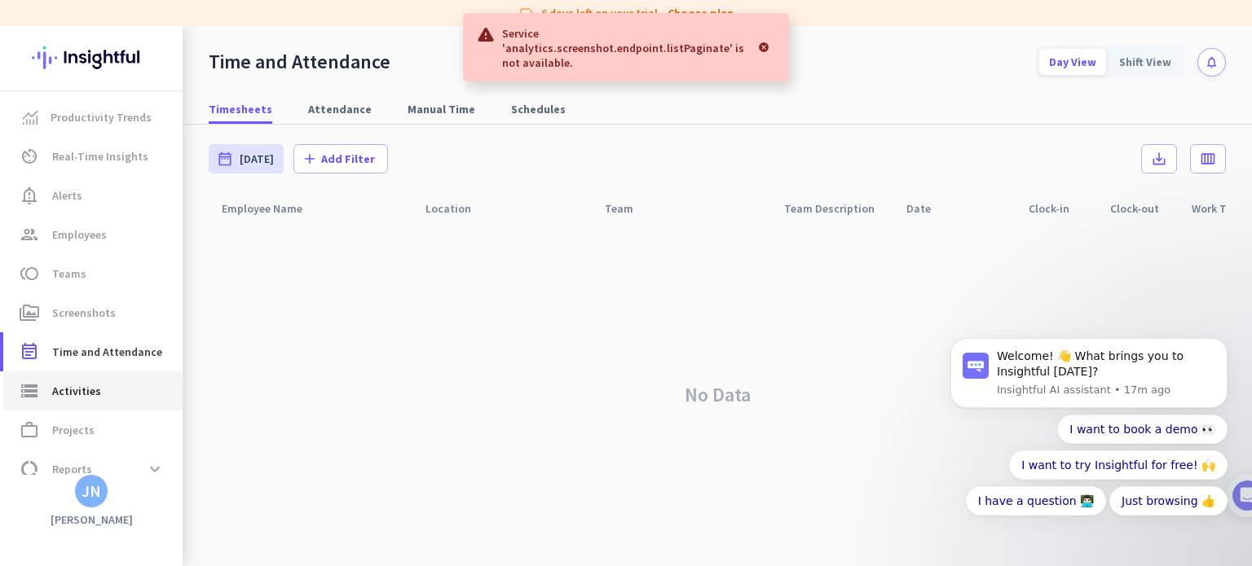
click at [95, 401] on link "storage Activities" at bounding box center [92, 391] width 179 height 39
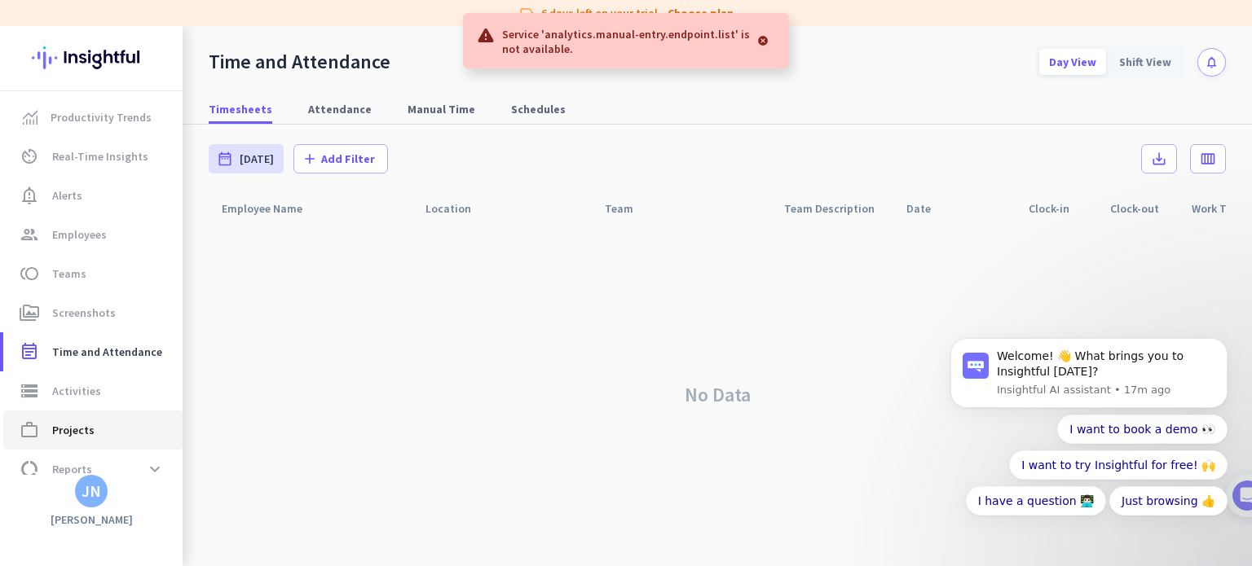
click at [91, 428] on span "Projects" at bounding box center [73, 430] width 42 height 20
type input "Sat, Aug 16 - Sat, Aug 16"
click at [159, 469] on span at bounding box center [154, 469] width 29 height 29
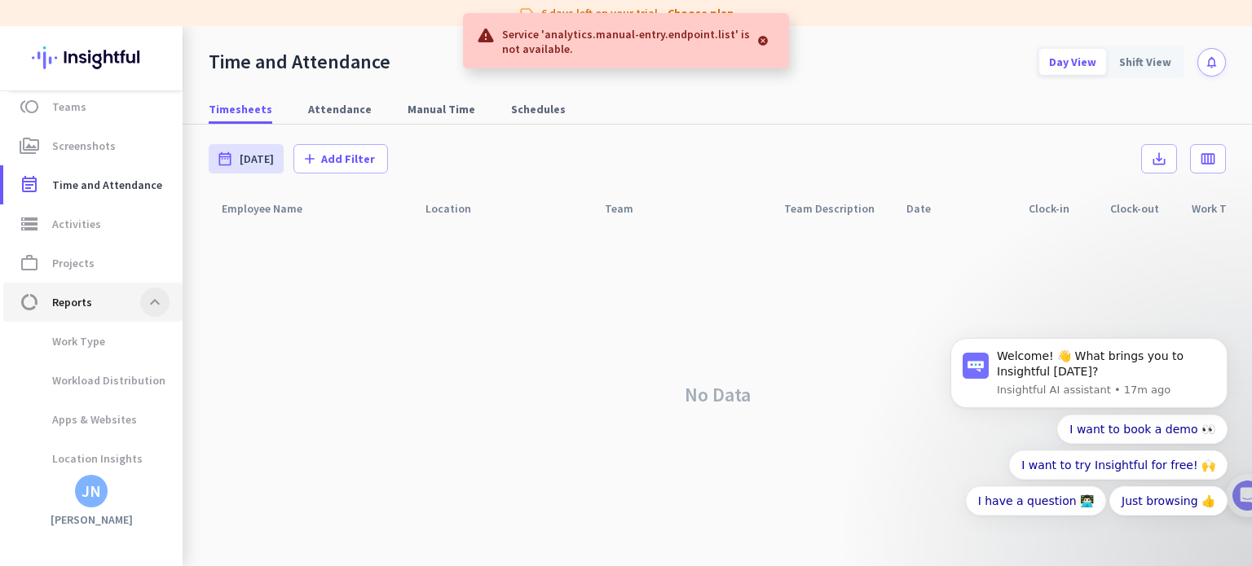
scroll to position [169, 0]
